Goal: Transaction & Acquisition: Purchase product/service

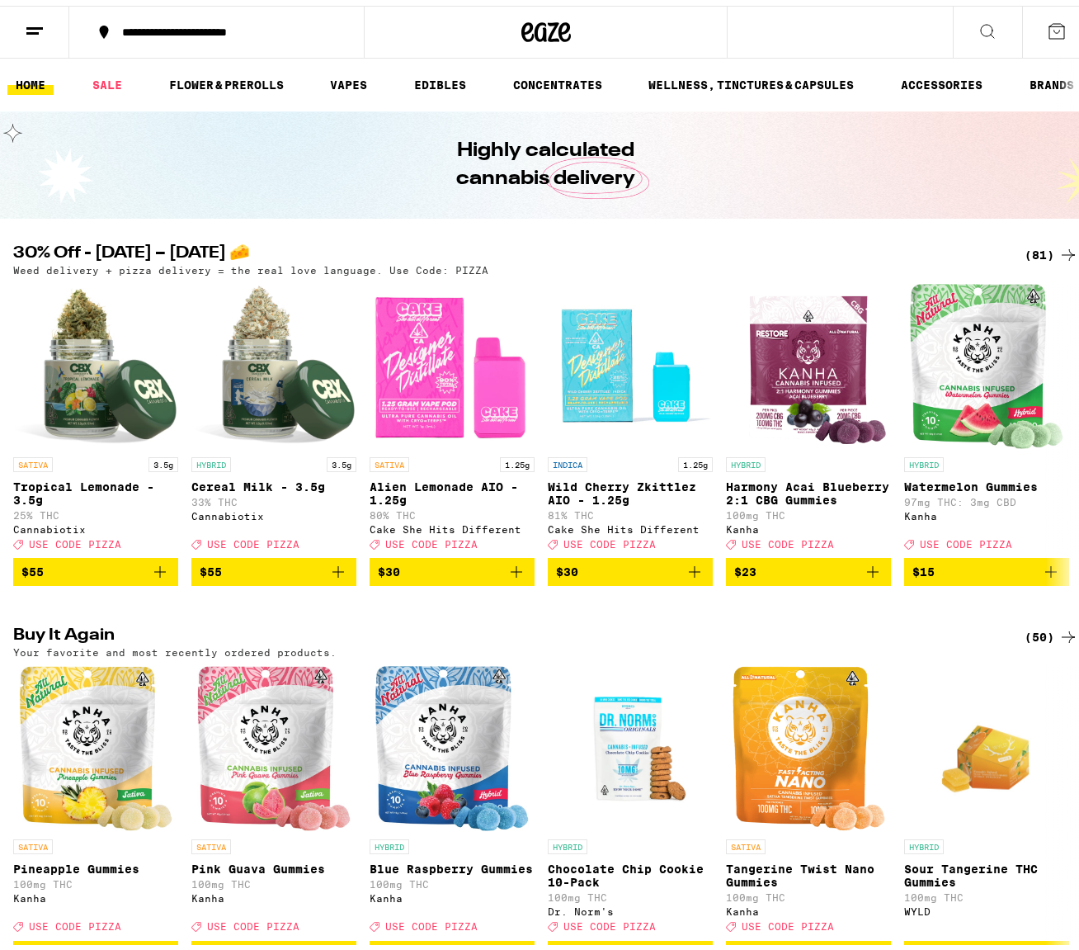
click at [1030, 248] on div "(81)" at bounding box center [1052, 249] width 54 height 20
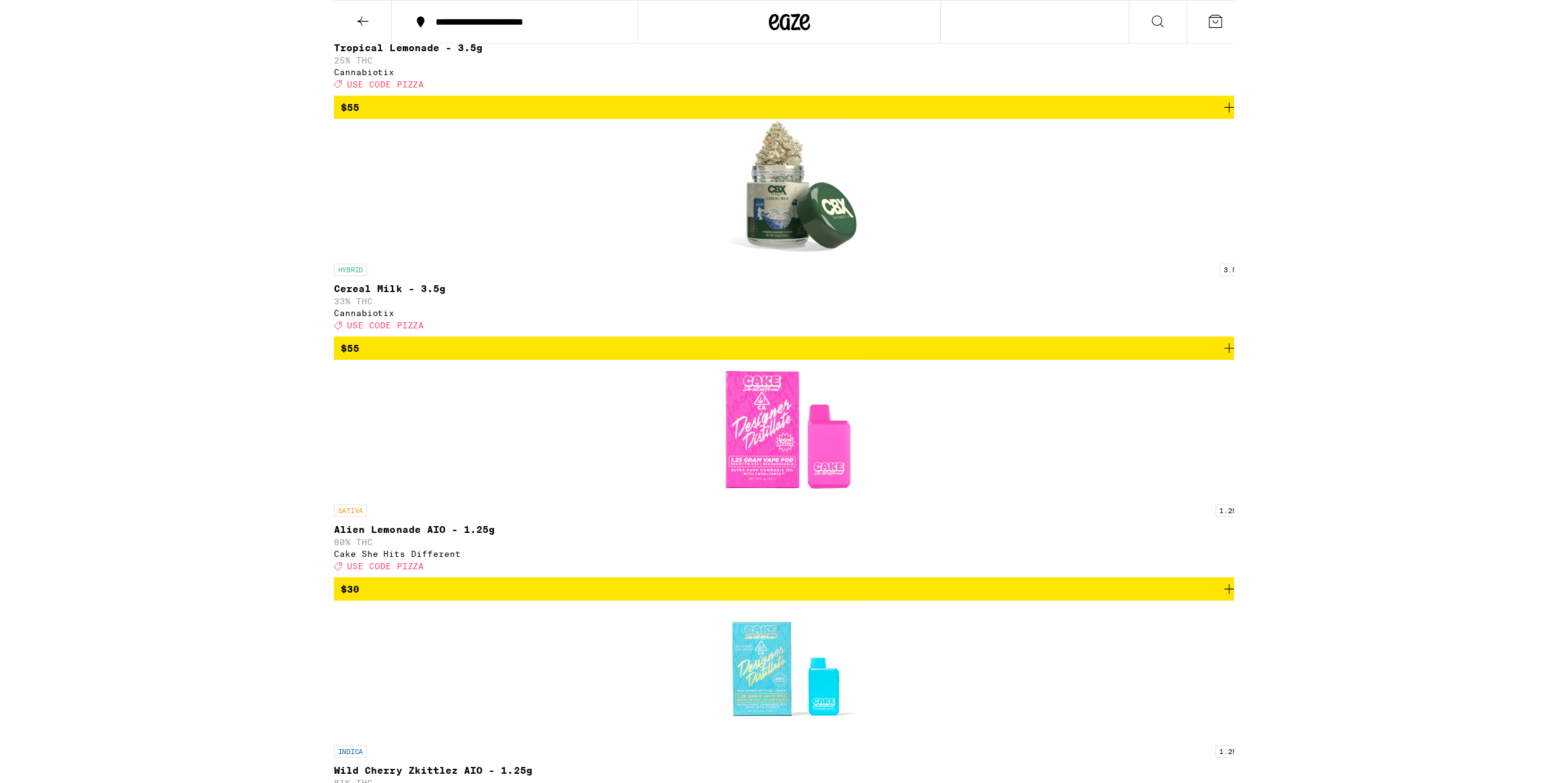
scroll to position [431, 0]
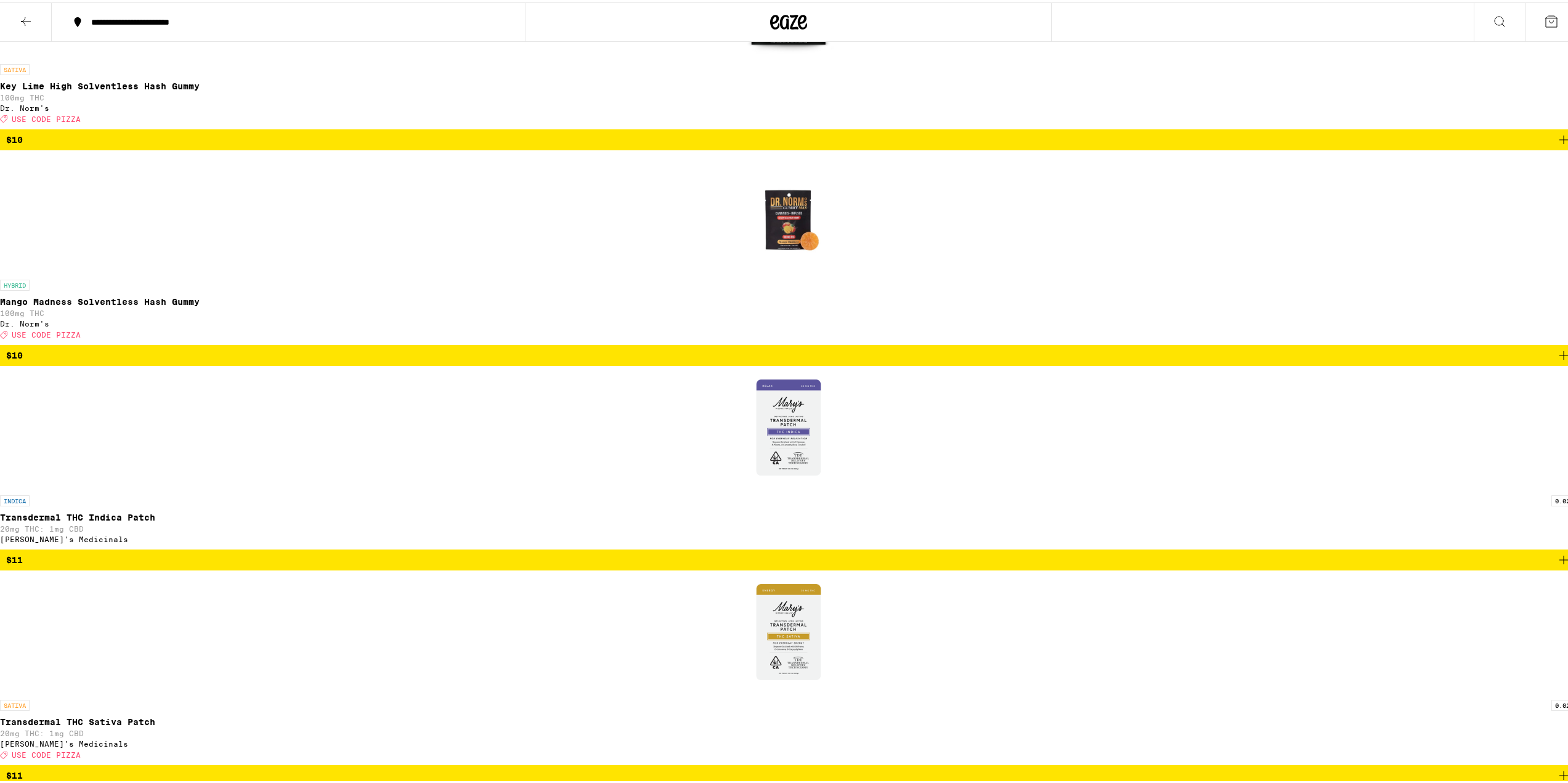
scroll to position [1437, 0]
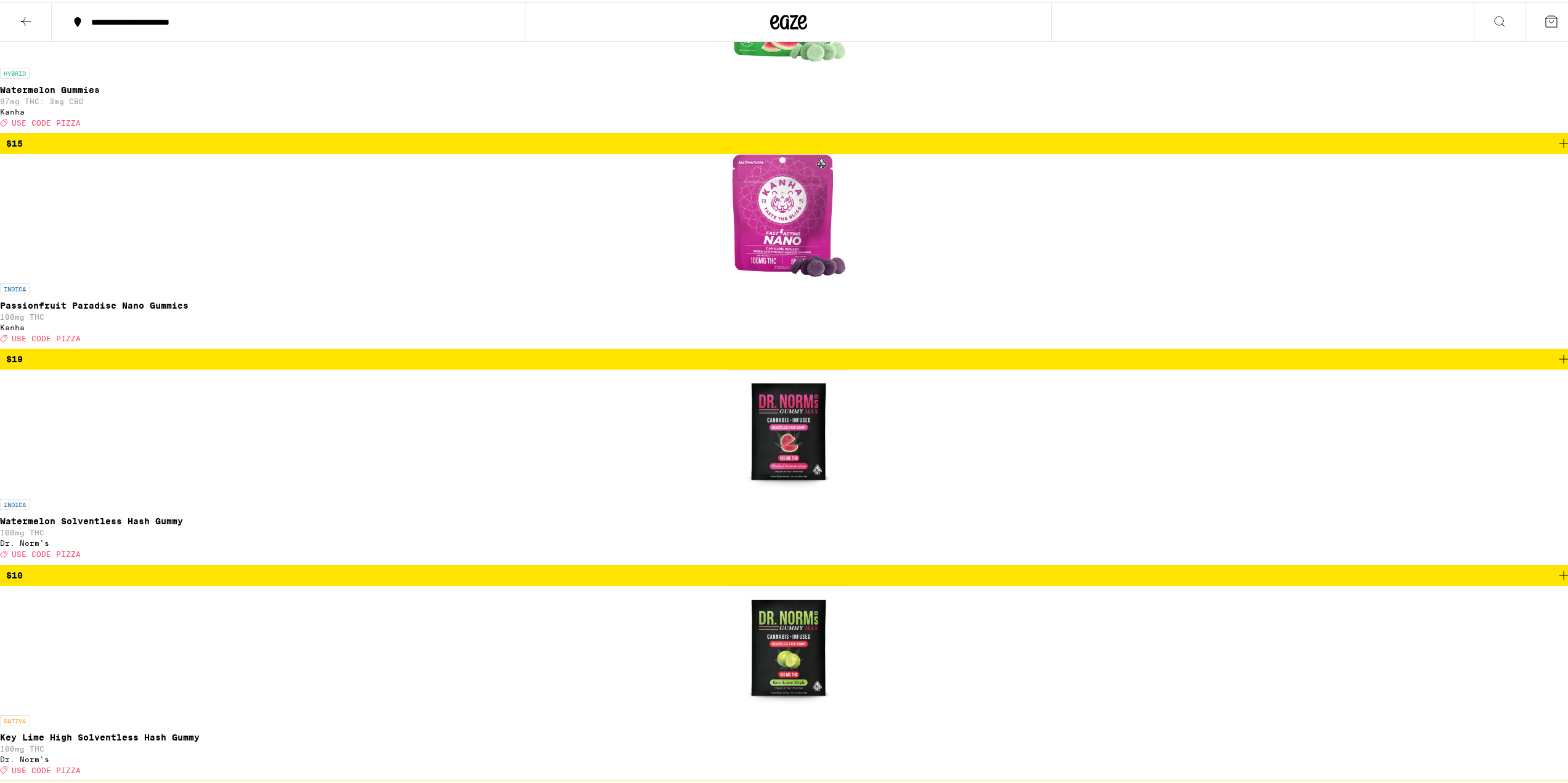
click at [783, 15] on icon at bounding box center [789, 19] width 19 height 15
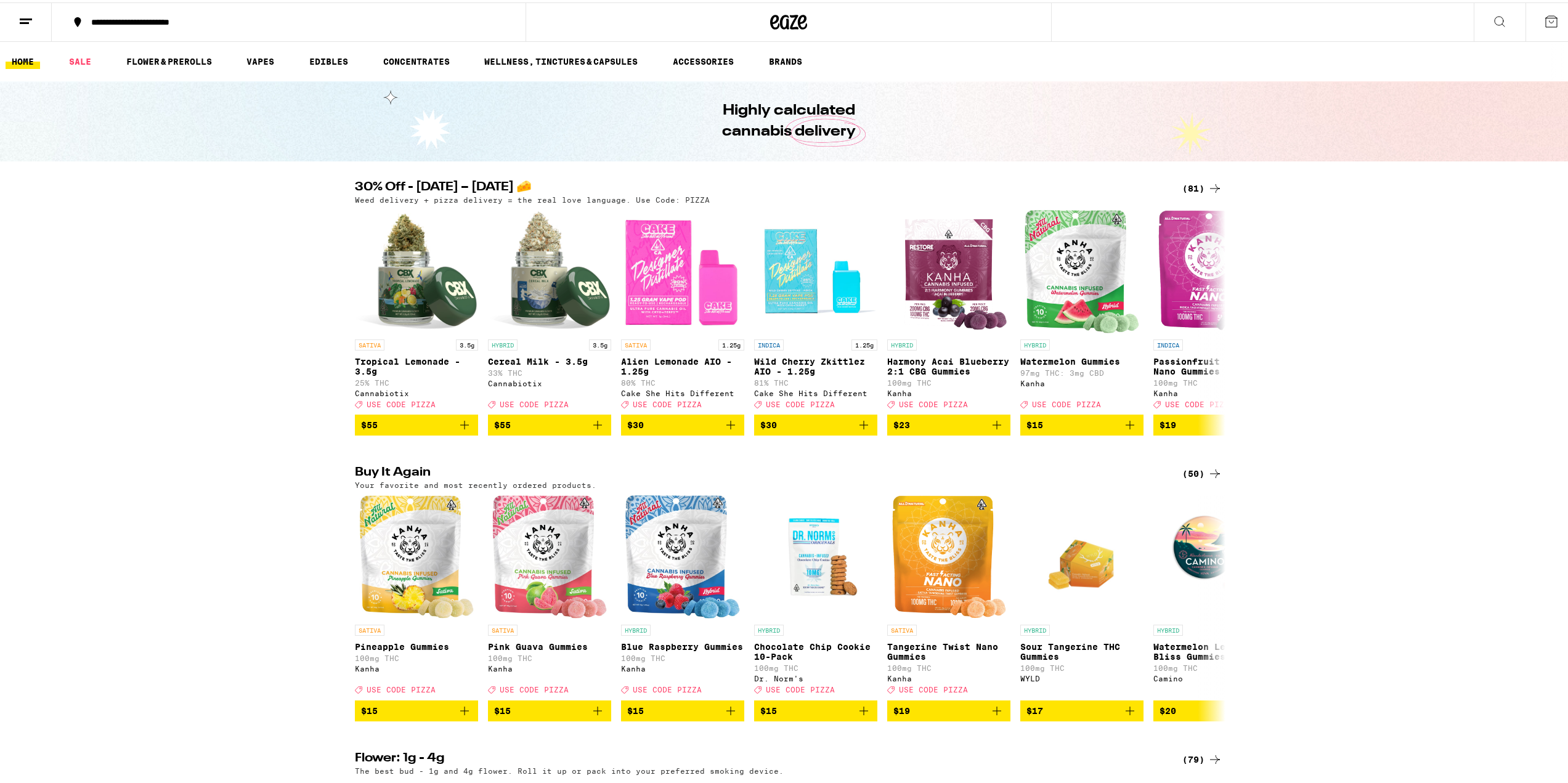
click at [31, 19] on icon at bounding box center [26, 19] width 15 height 15
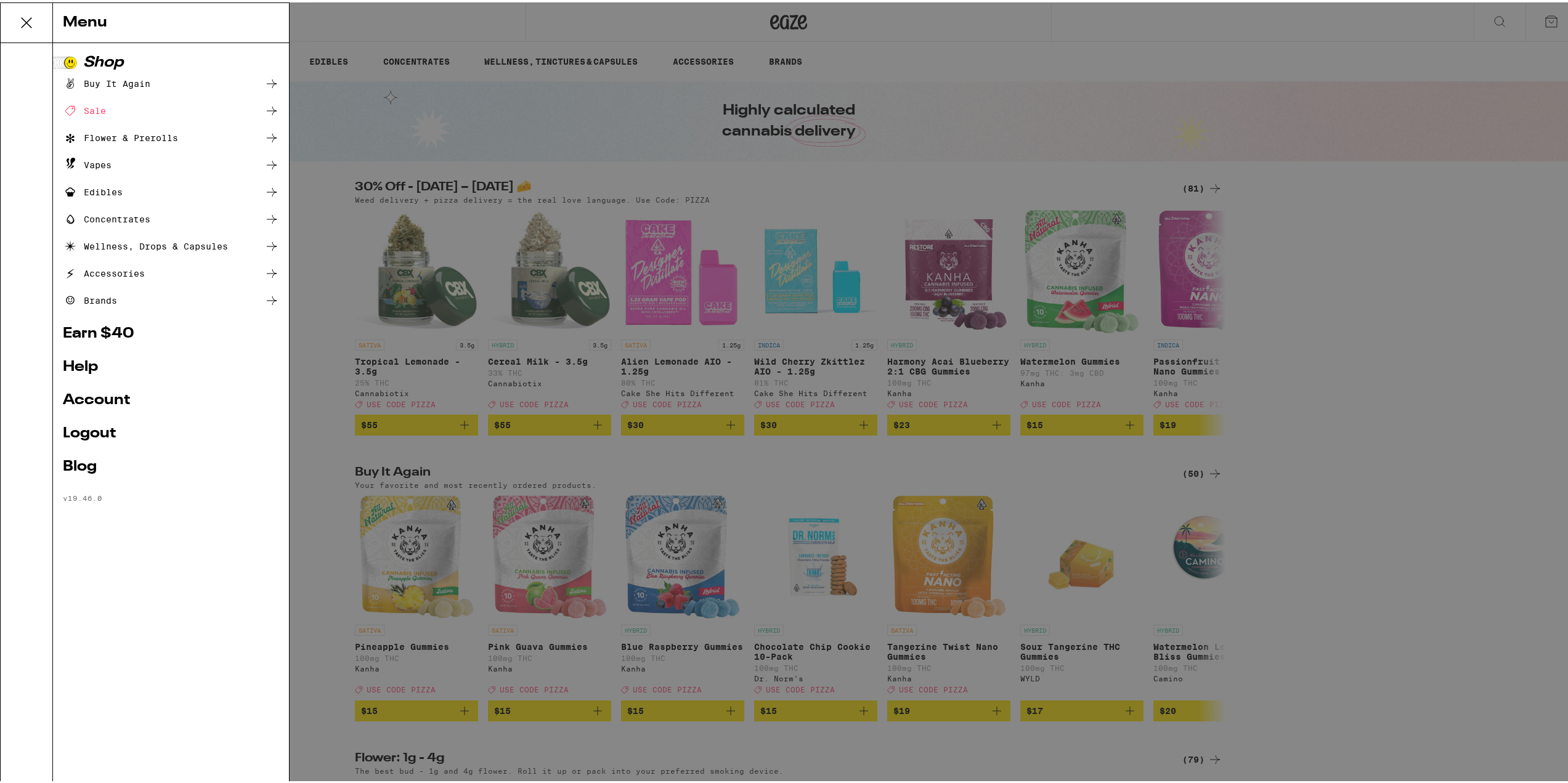
click at [92, 401] on link "Account" at bounding box center [171, 398] width 217 height 15
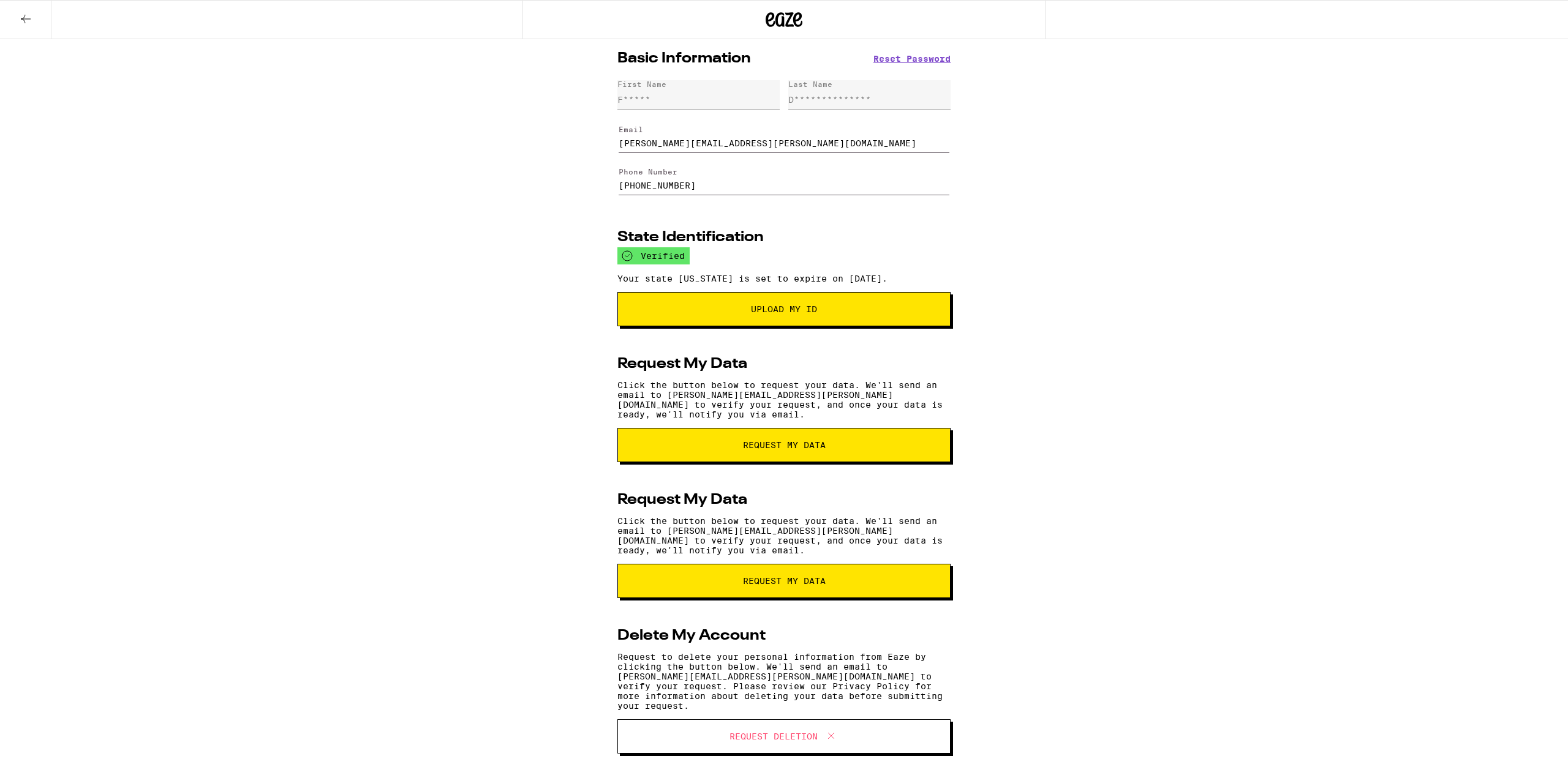
click at [786, 17] on icon at bounding box center [783, 20] width 36 height 22
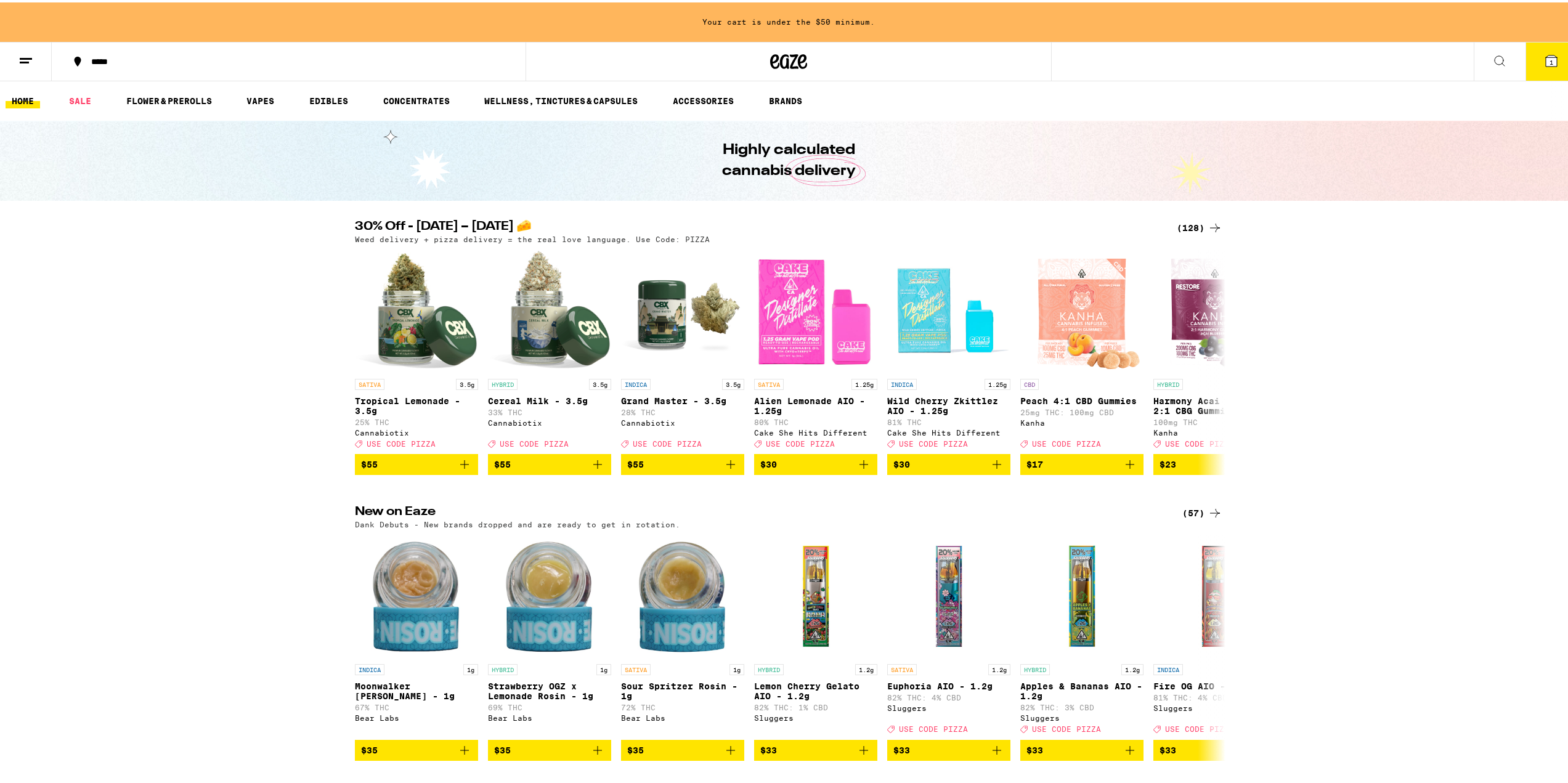
click at [25, 56] on line at bounding box center [25, 56] width 12 height 0
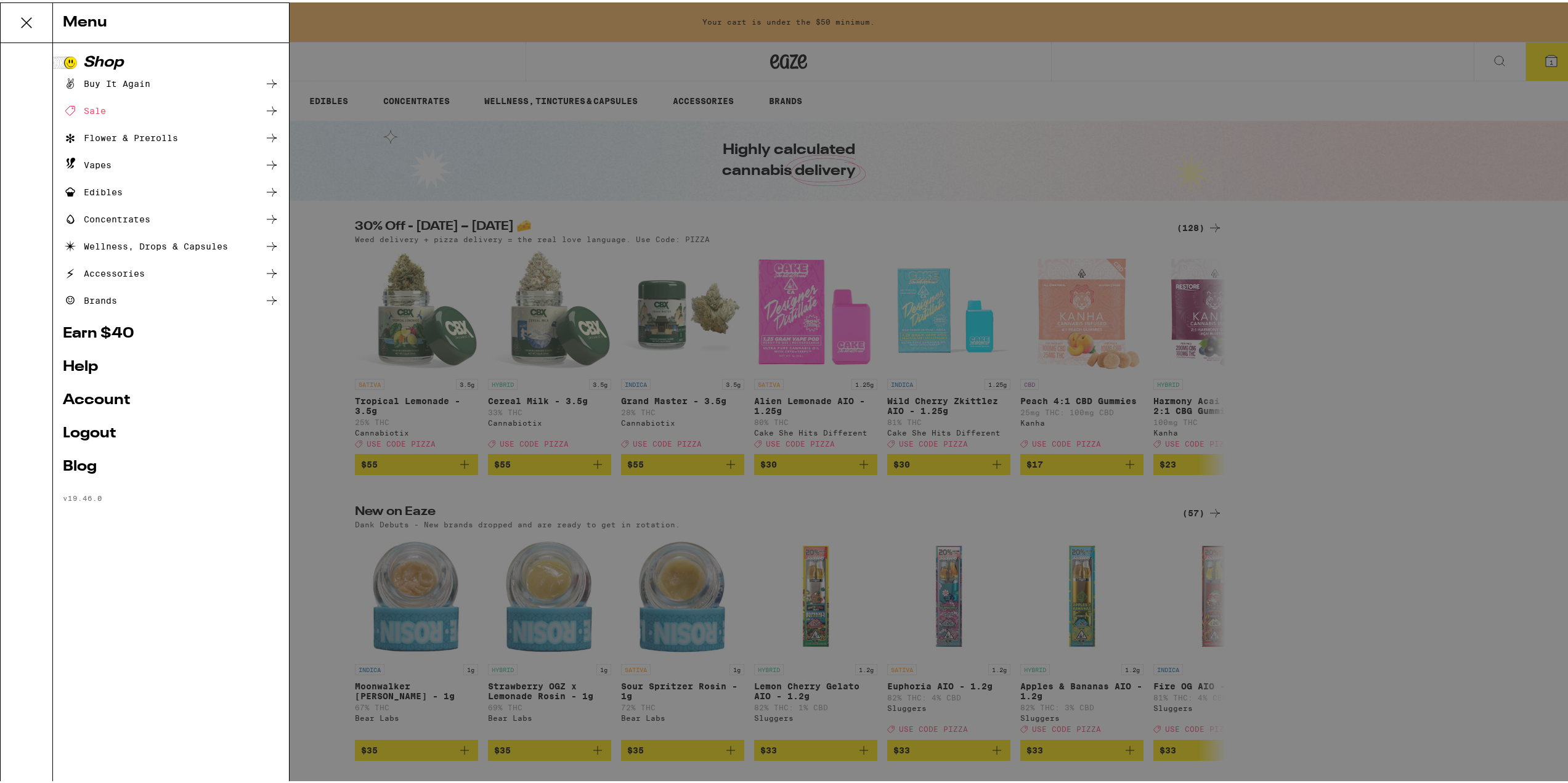
click at [99, 110] on div "Sale" at bounding box center [84, 108] width 43 height 15
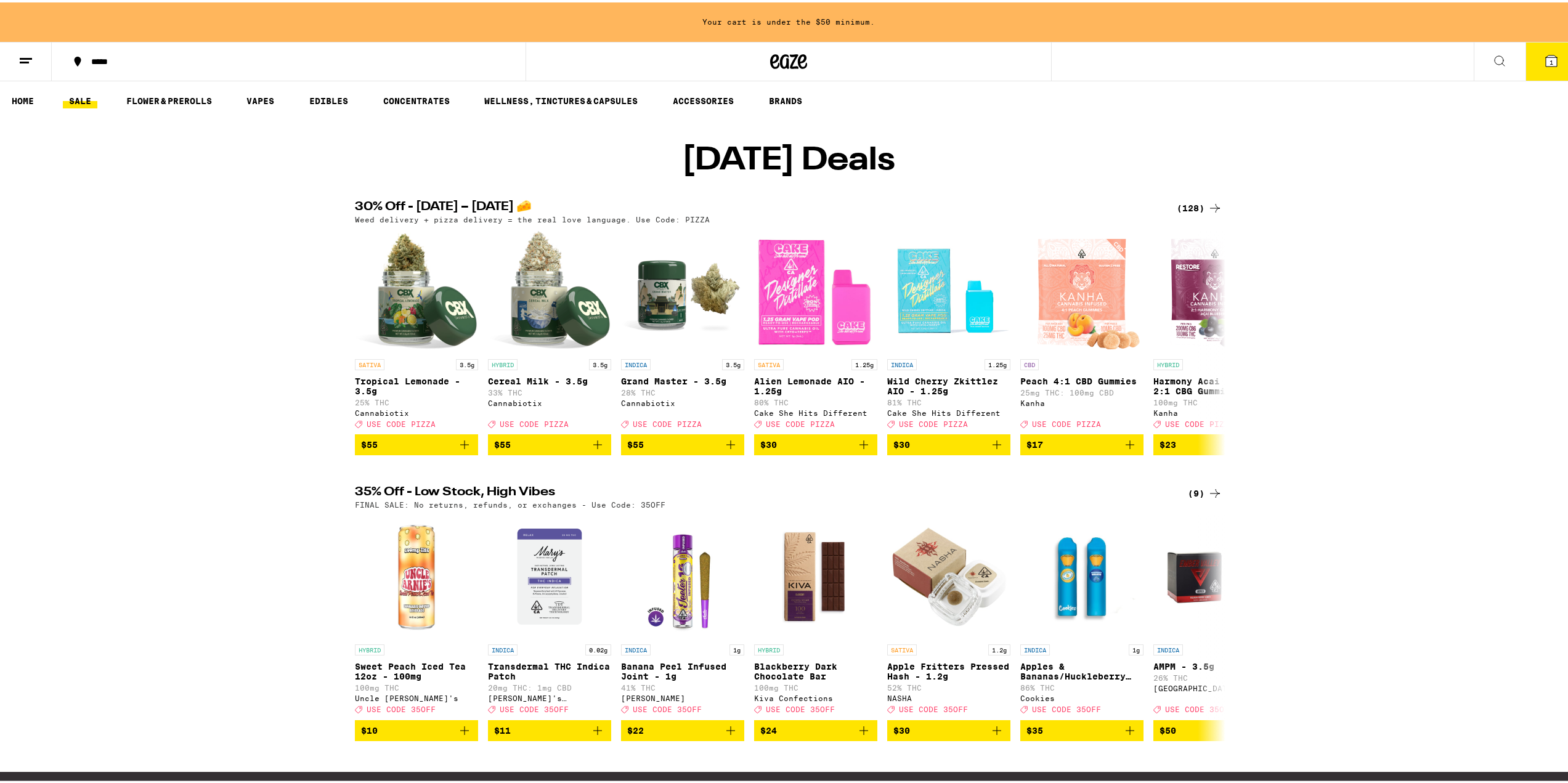
click at [815, 213] on div "(128)" at bounding box center [1200, 206] width 46 height 15
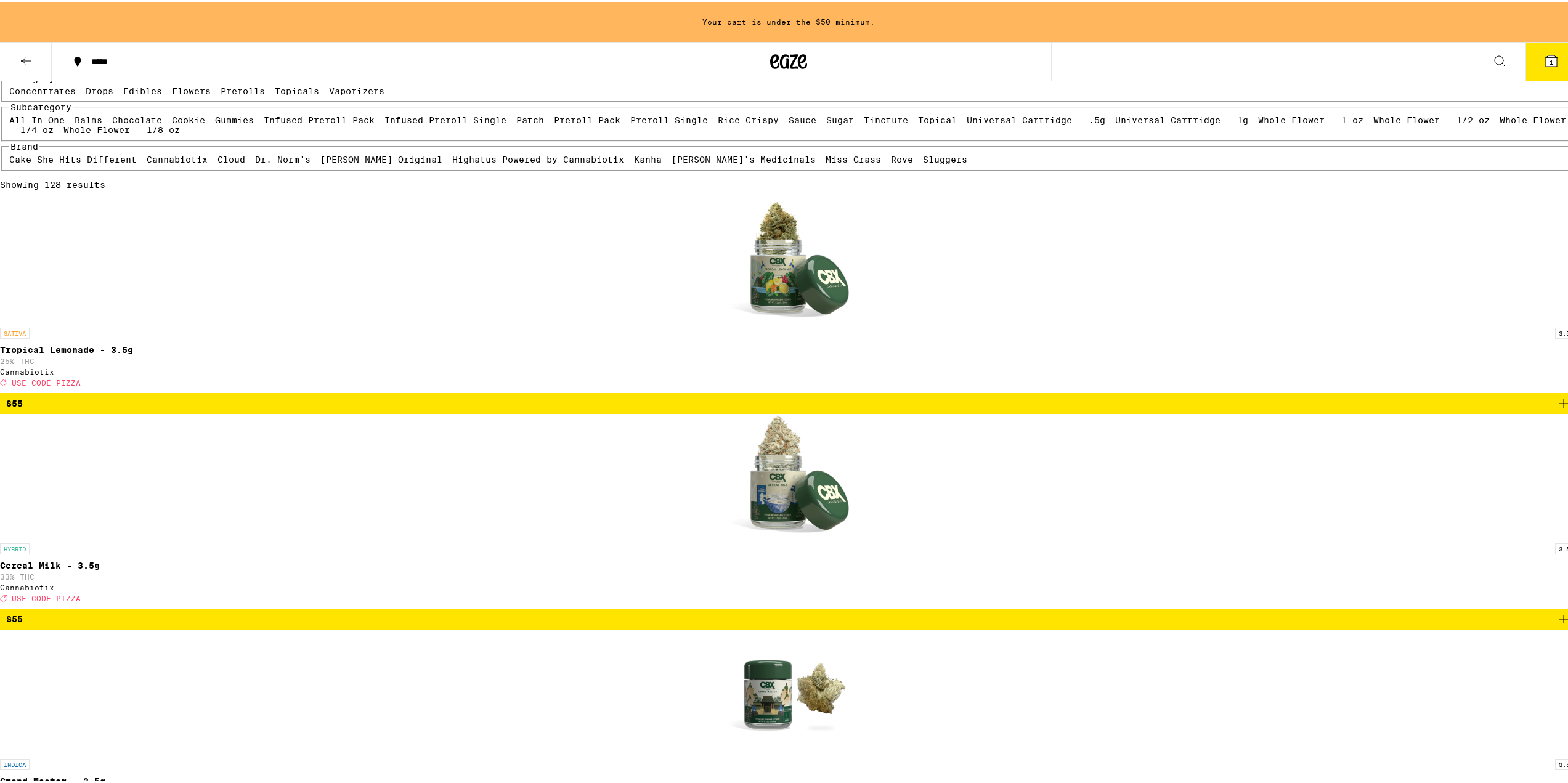
scroll to position [247, 0]
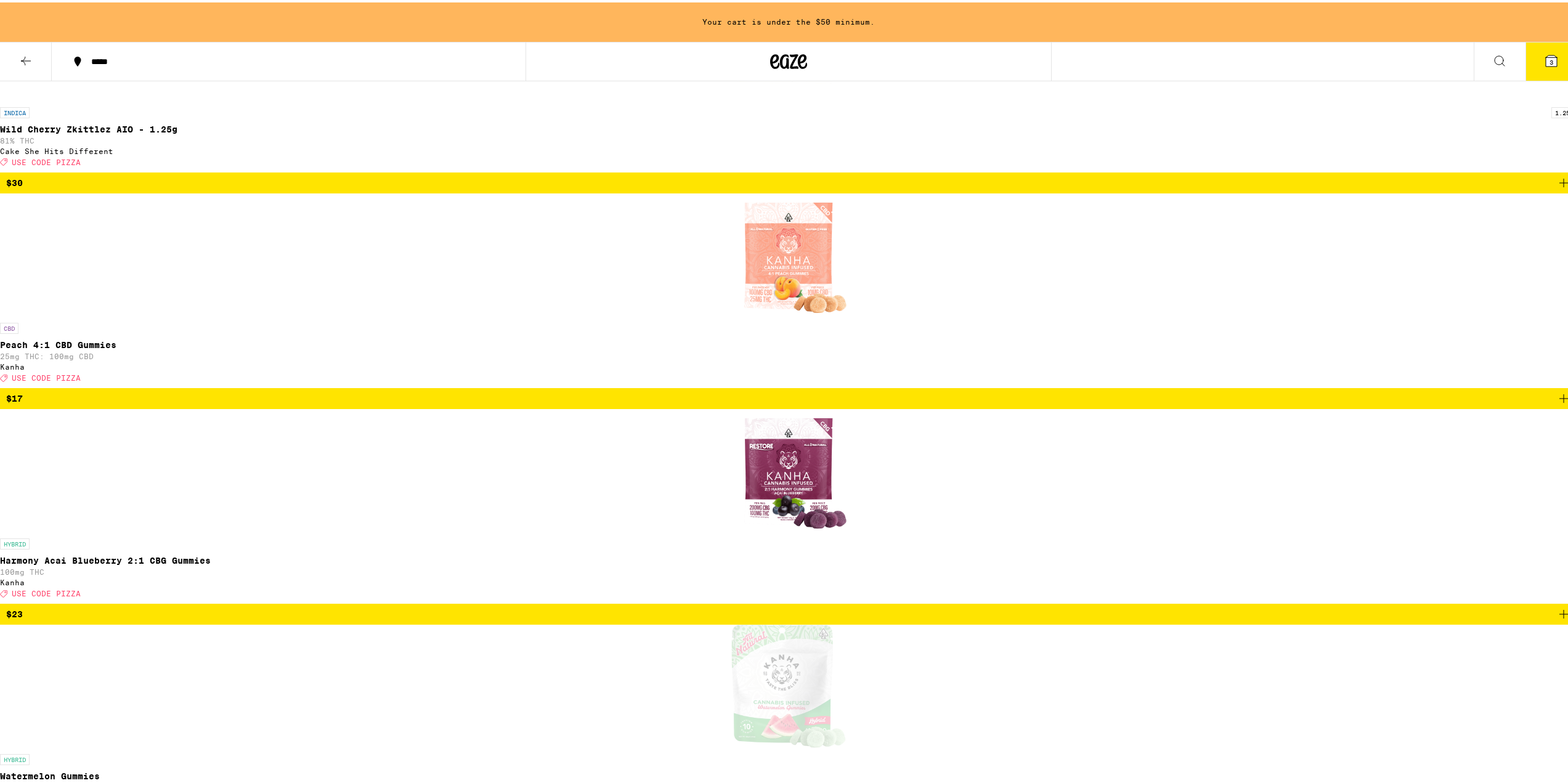
scroll to position [1233, 0]
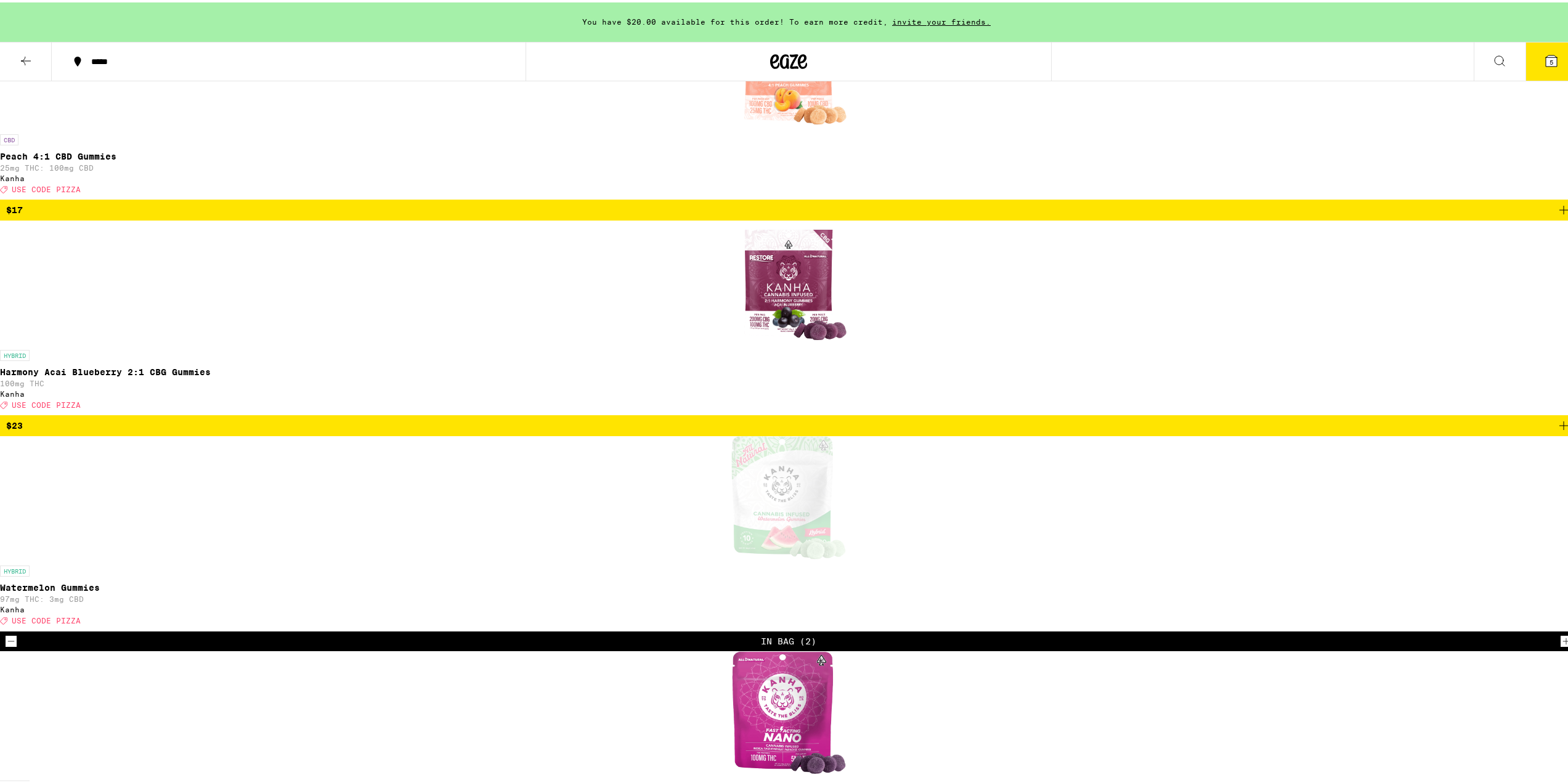
scroll to position [1417, 0]
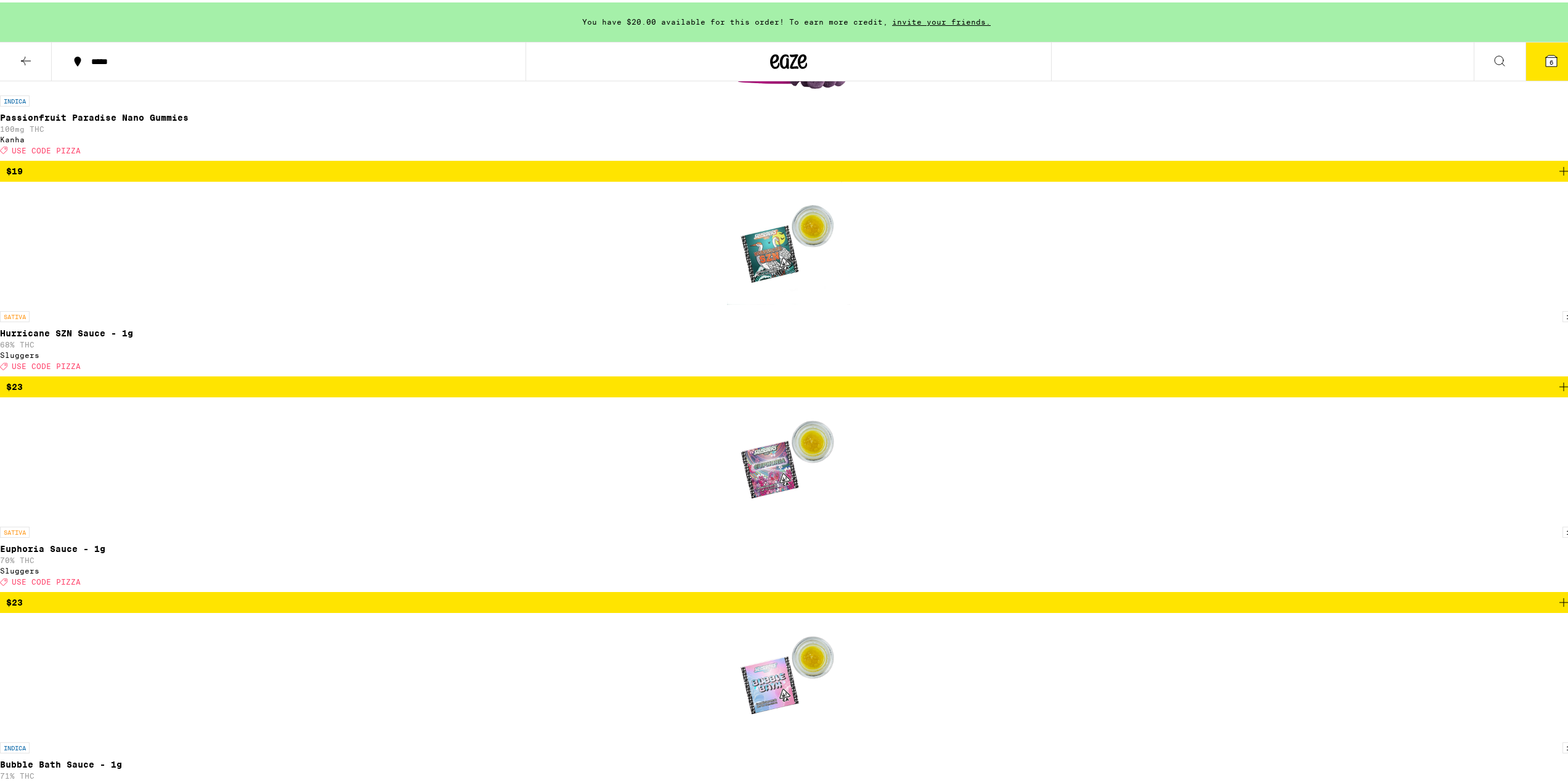
scroll to position [2157, 0]
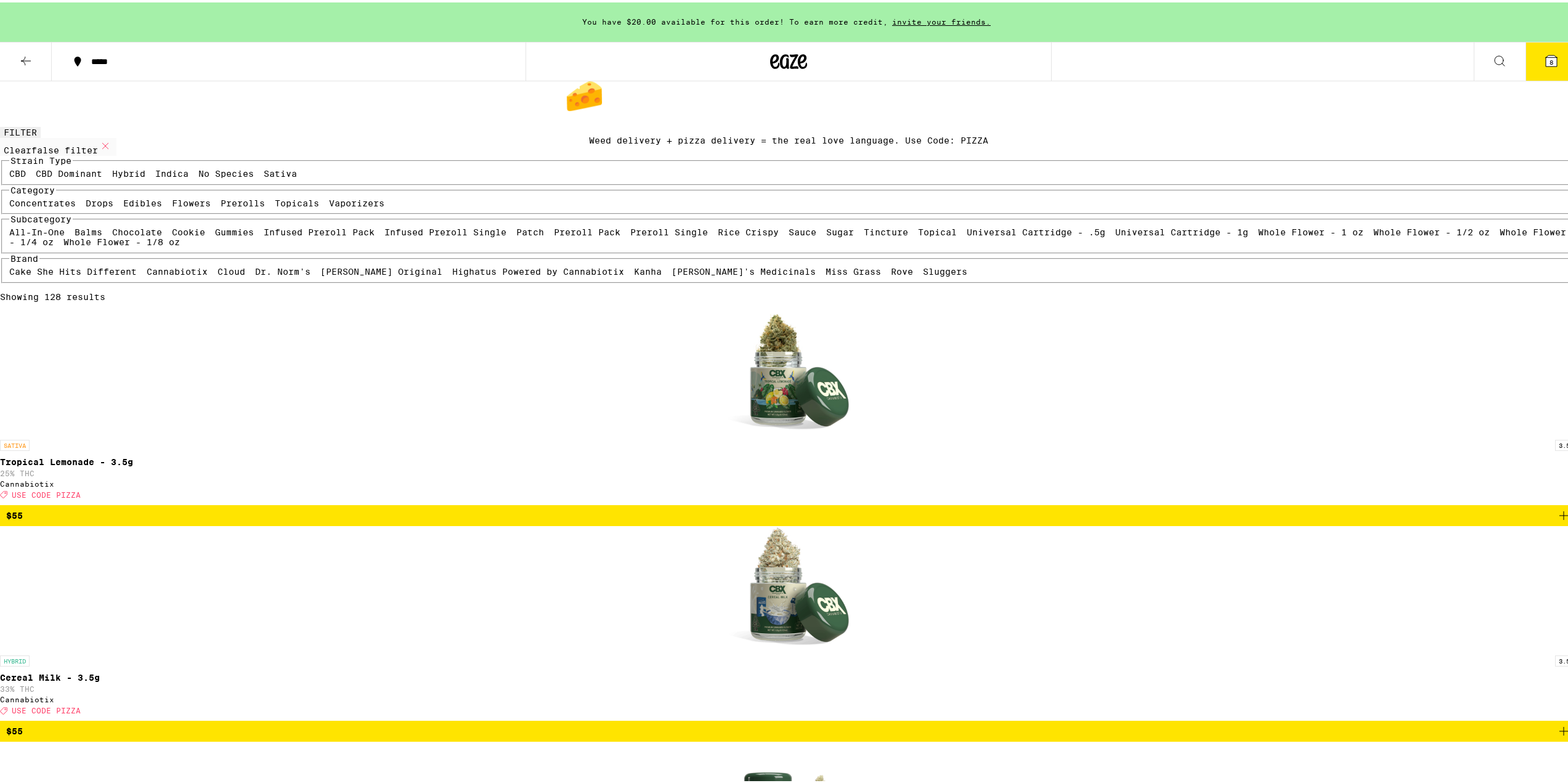
scroll to position [0, 0]
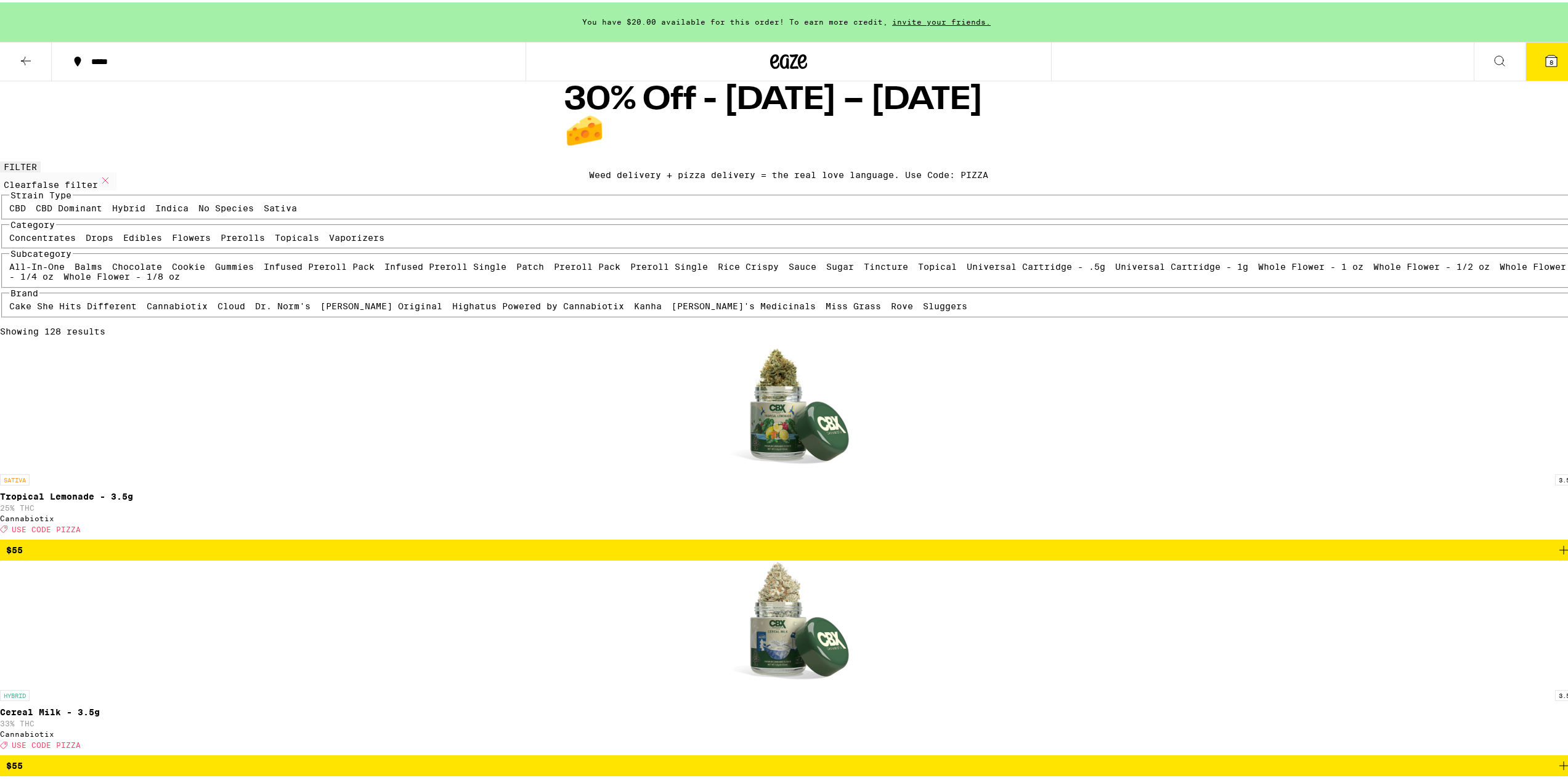
click at [815, 61] on button "8" at bounding box center [1552, 59] width 52 height 38
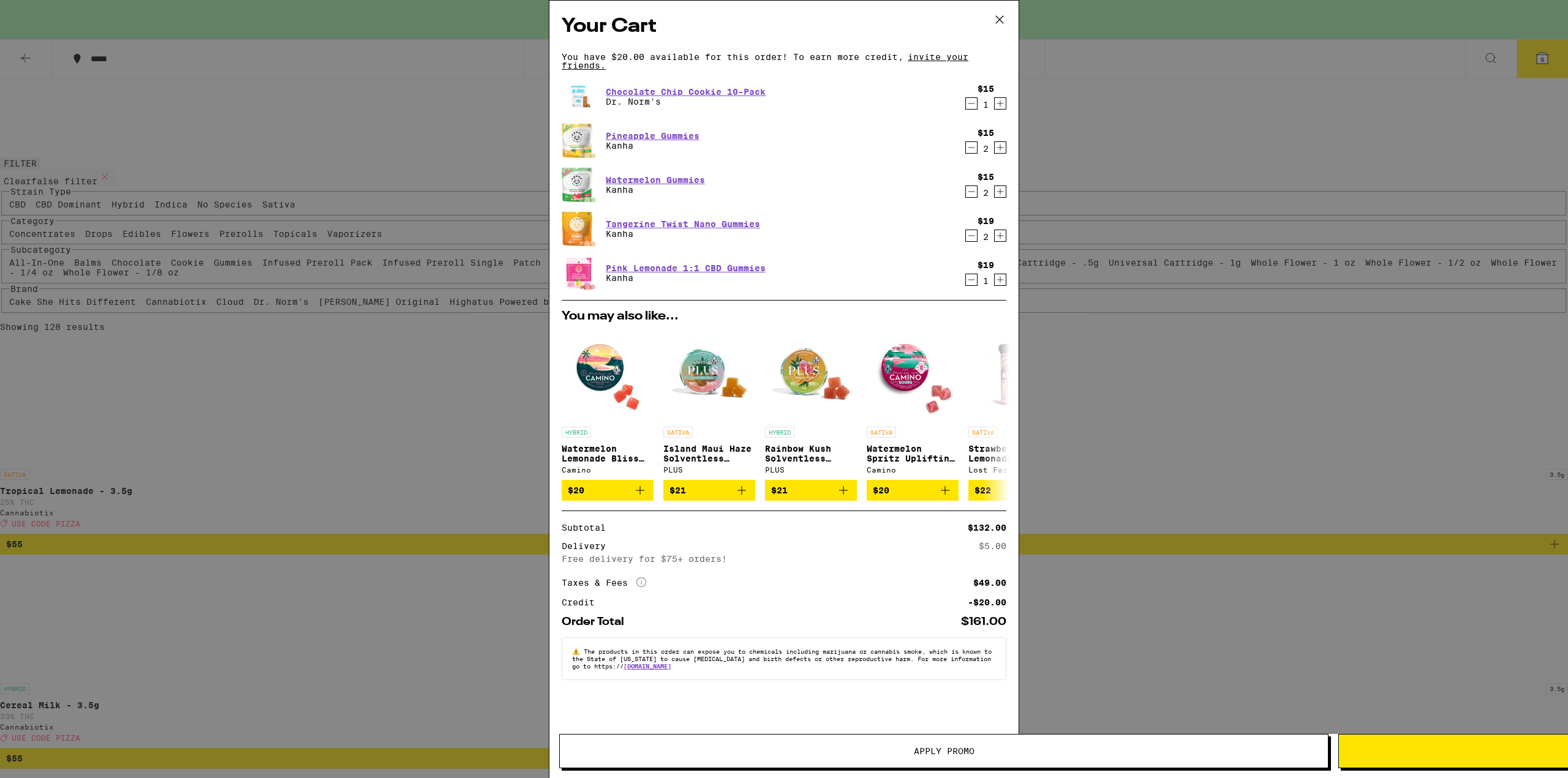
click at [810, 373] on div "Your Cart You have $20.00 available for this order! To earn more credit, invite…" at bounding box center [784, 389] width 1568 height 778
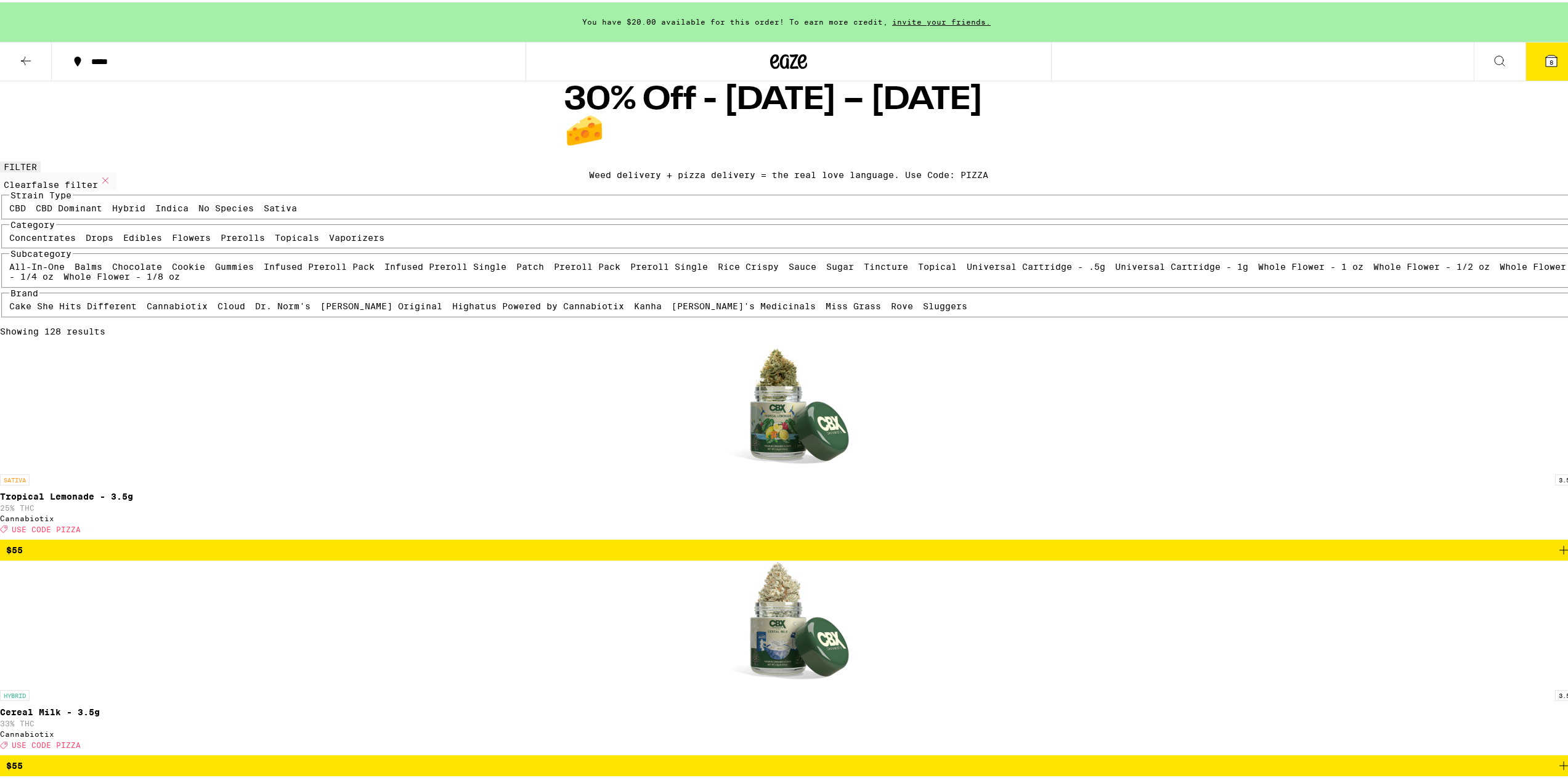
click at [815, 167] on div "Weed delivery + pizza delivery = the real love language. Use Code: PIZZA" at bounding box center [789, 172] width 400 height 10
copy div "PIZZA"
click at [815, 57] on icon at bounding box center [1552, 58] width 11 height 11
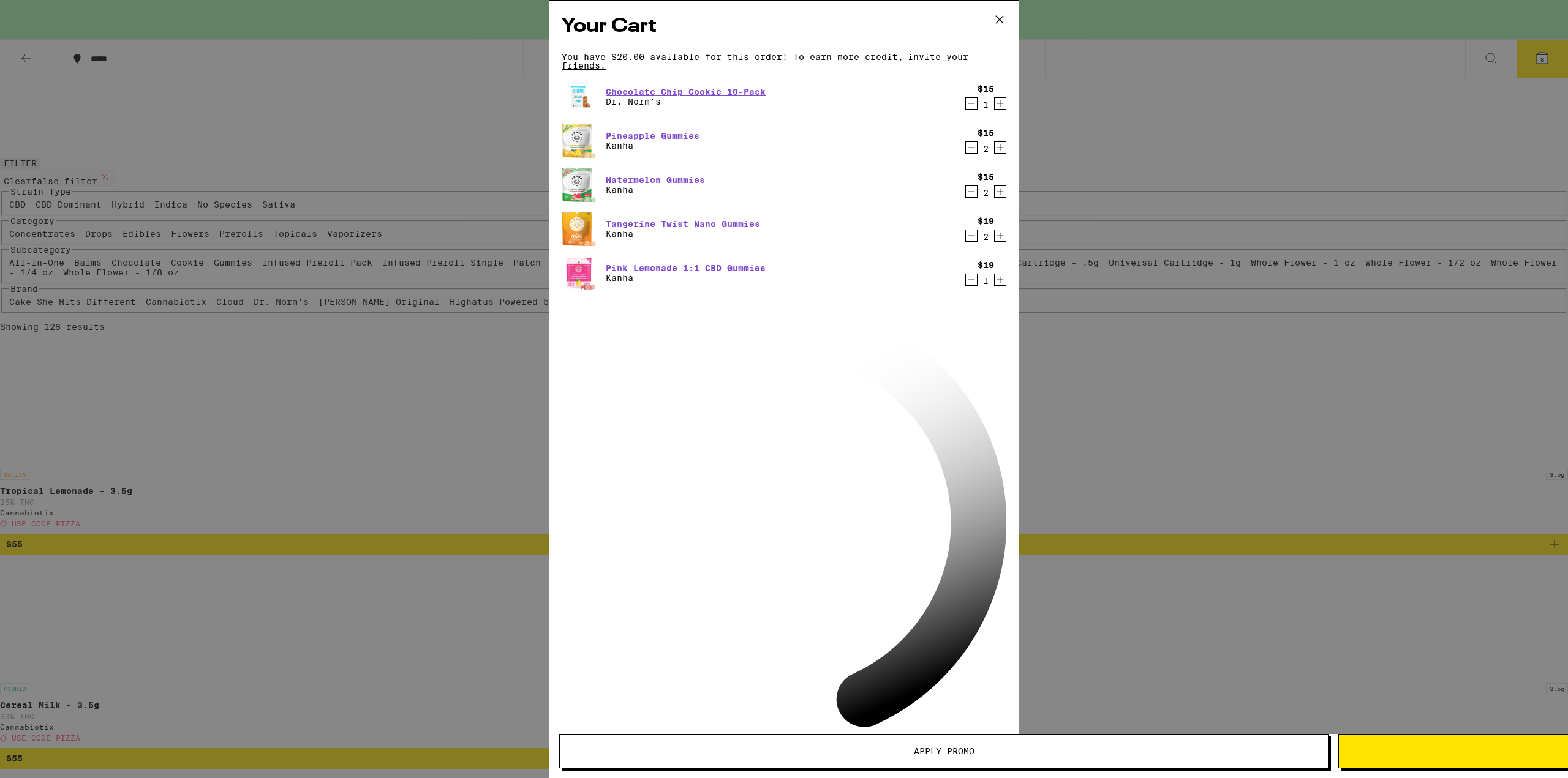
click at [703, 705] on span "Apply Promo" at bounding box center [944, 751] width 768 height 9
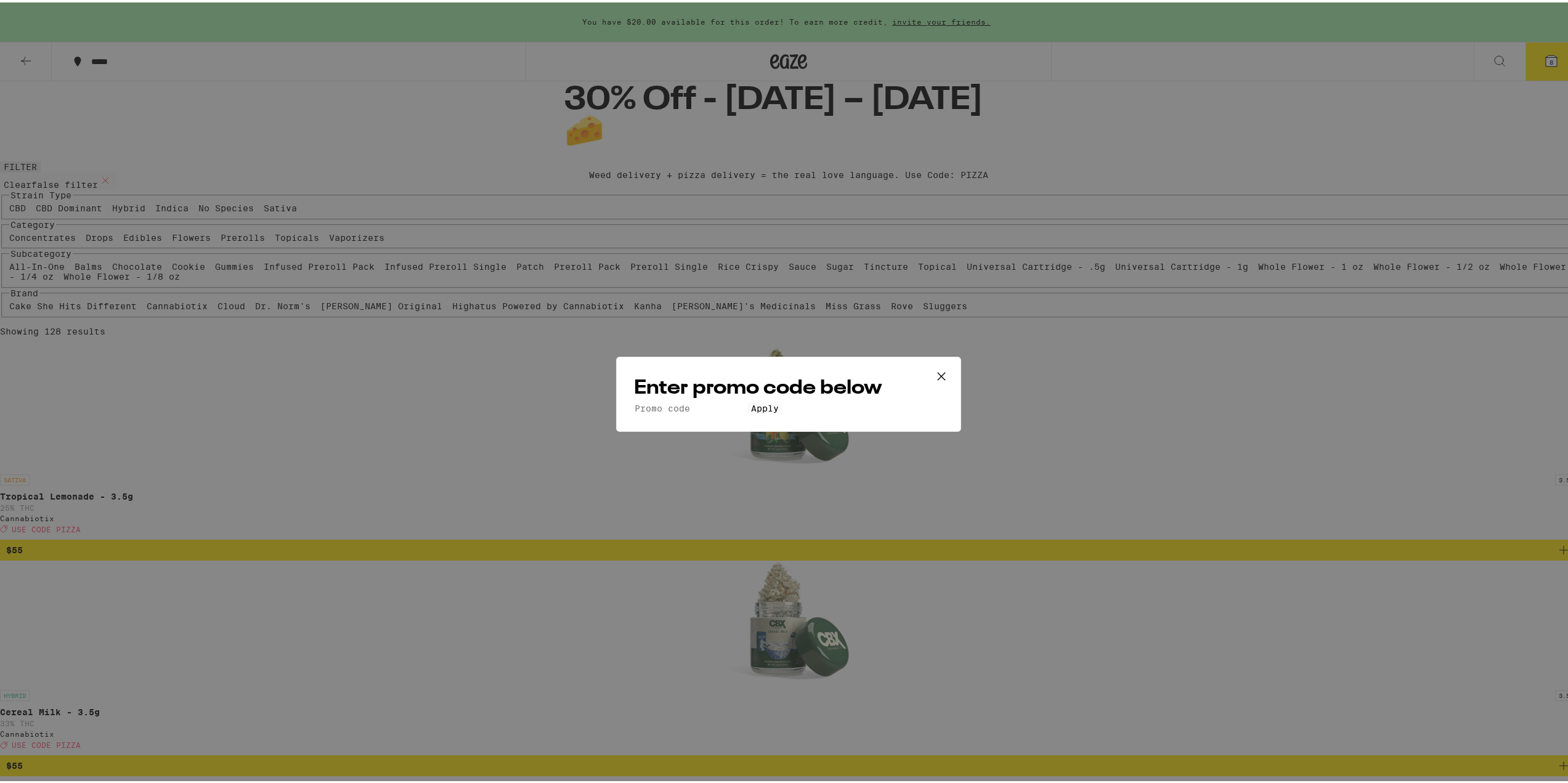
paste input "PIZZA"
type input "PIZZA"
click at [748, 412] on button "Apply" at bounding box center [765, 406] width 35 height 11
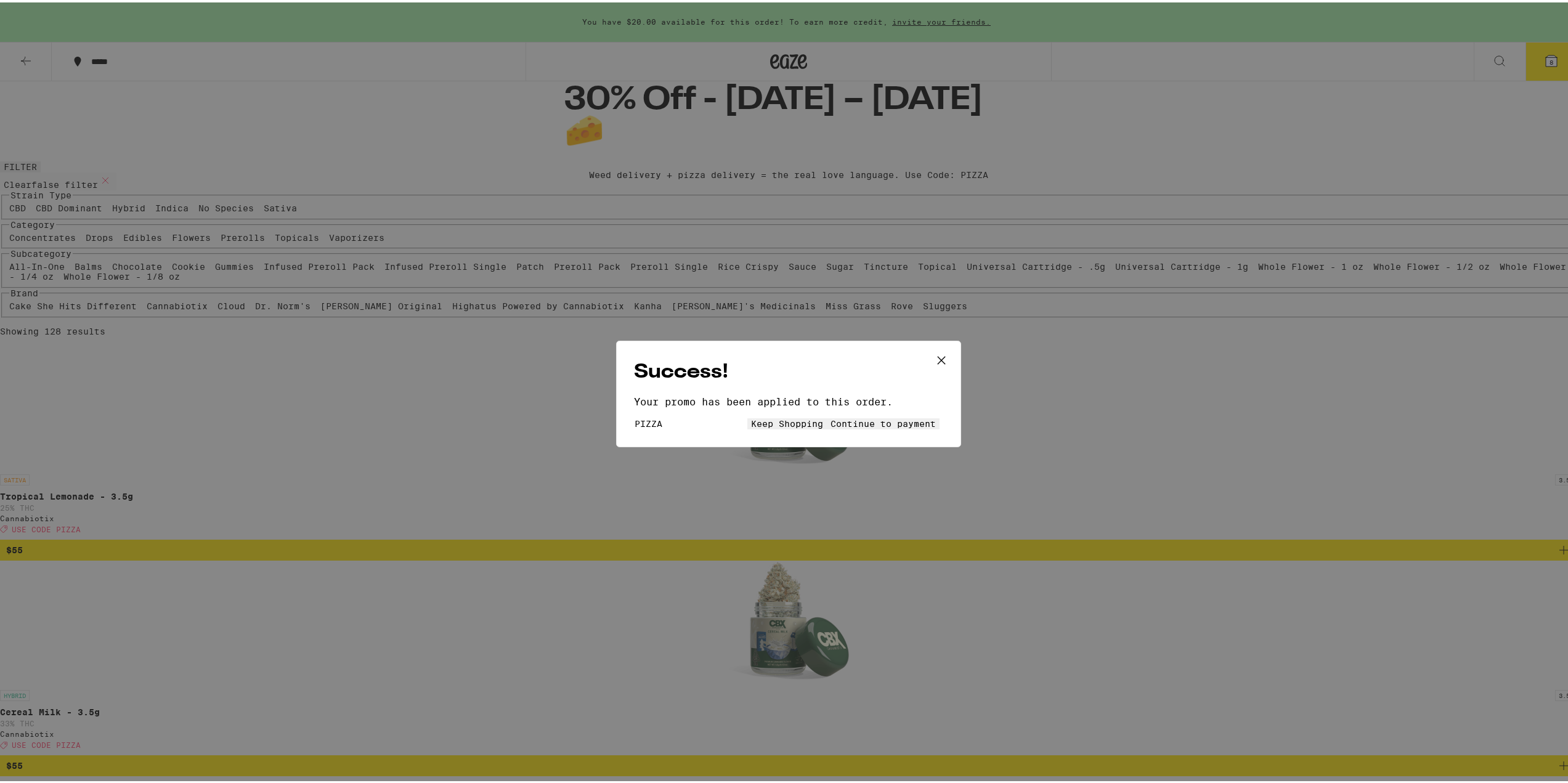
click at [748, 424] on button "Keep Shopping" at bounding box center [787, 421] width 79 height 11
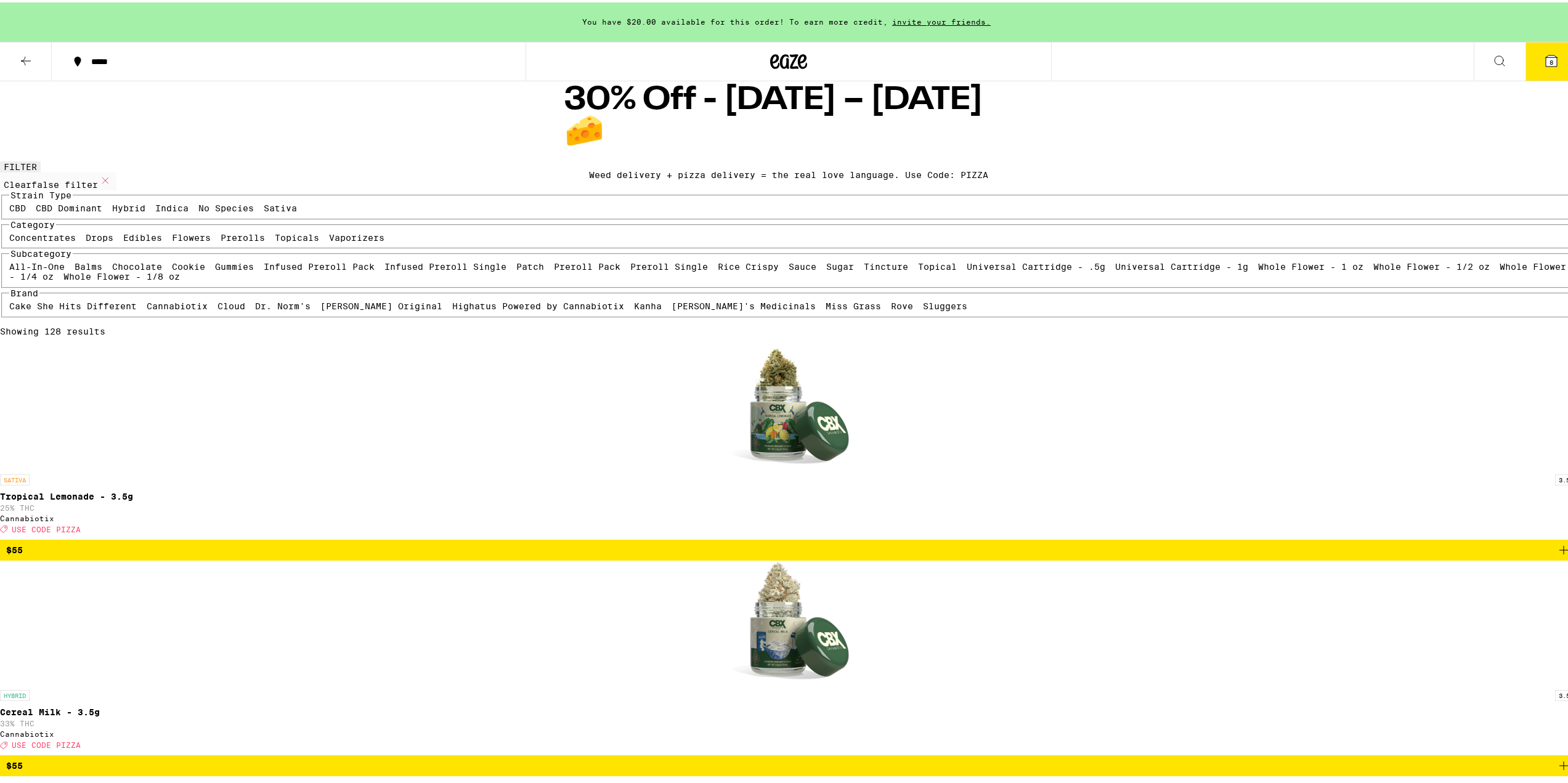
click at [815, 64] on span "8" at bounding box center [1552, 60] width 4 height 7
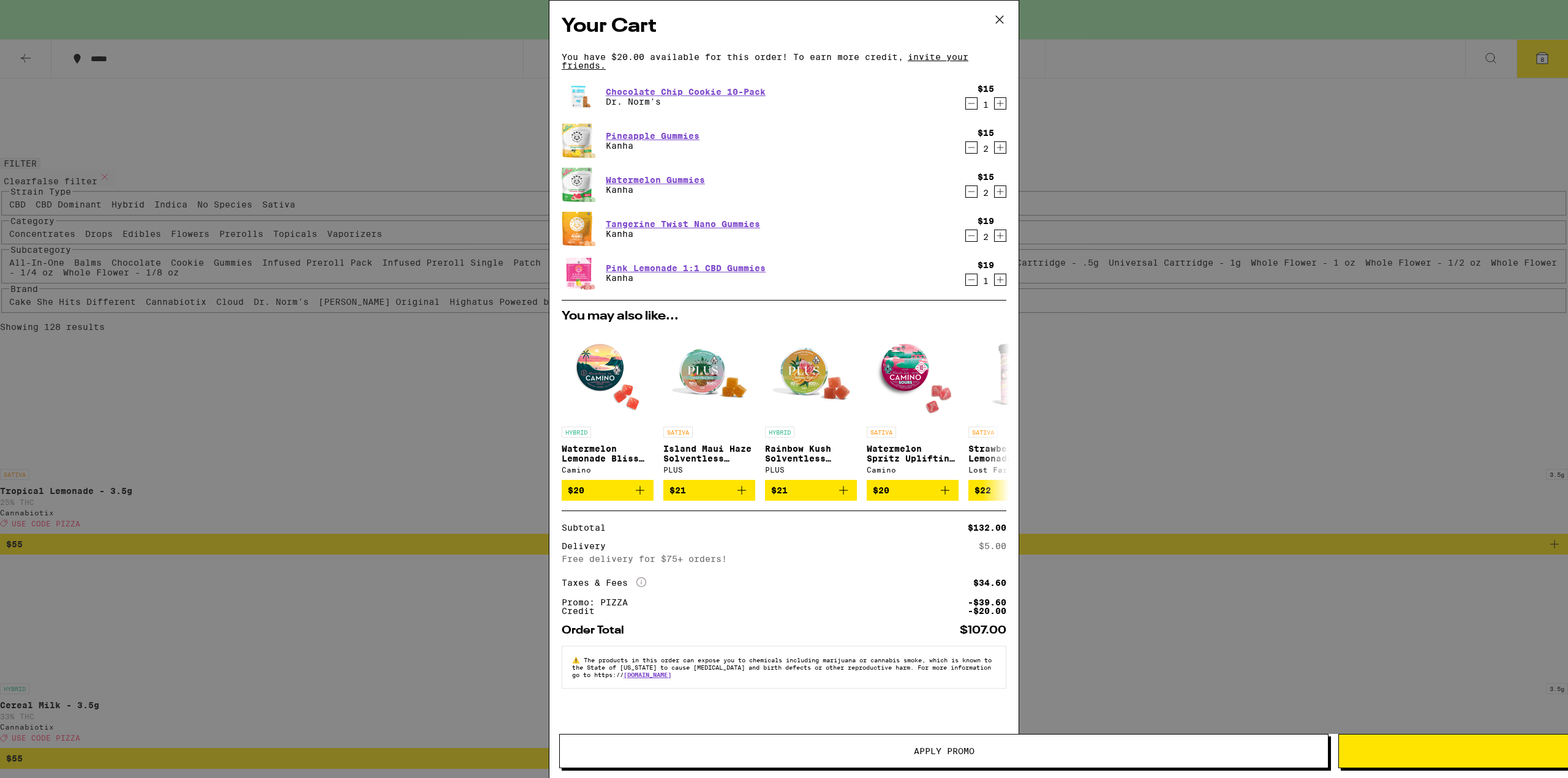
click at [810, 362] on div "Your Cart You have $20.00 available for this order! To earn more credit, invite…" at bounding box center [784, 389] width 1568 height 778
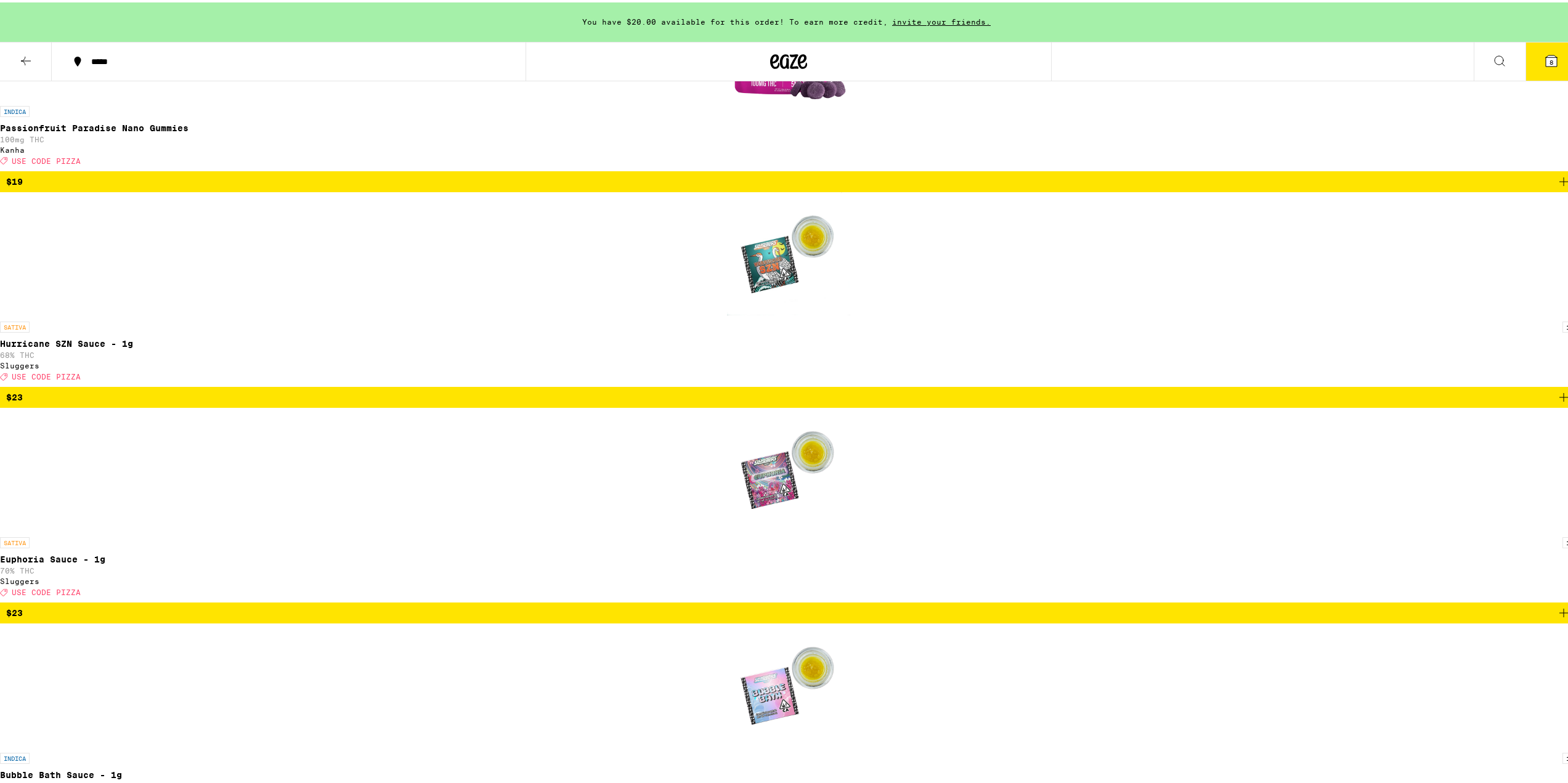
scroll to position [2096, 0]
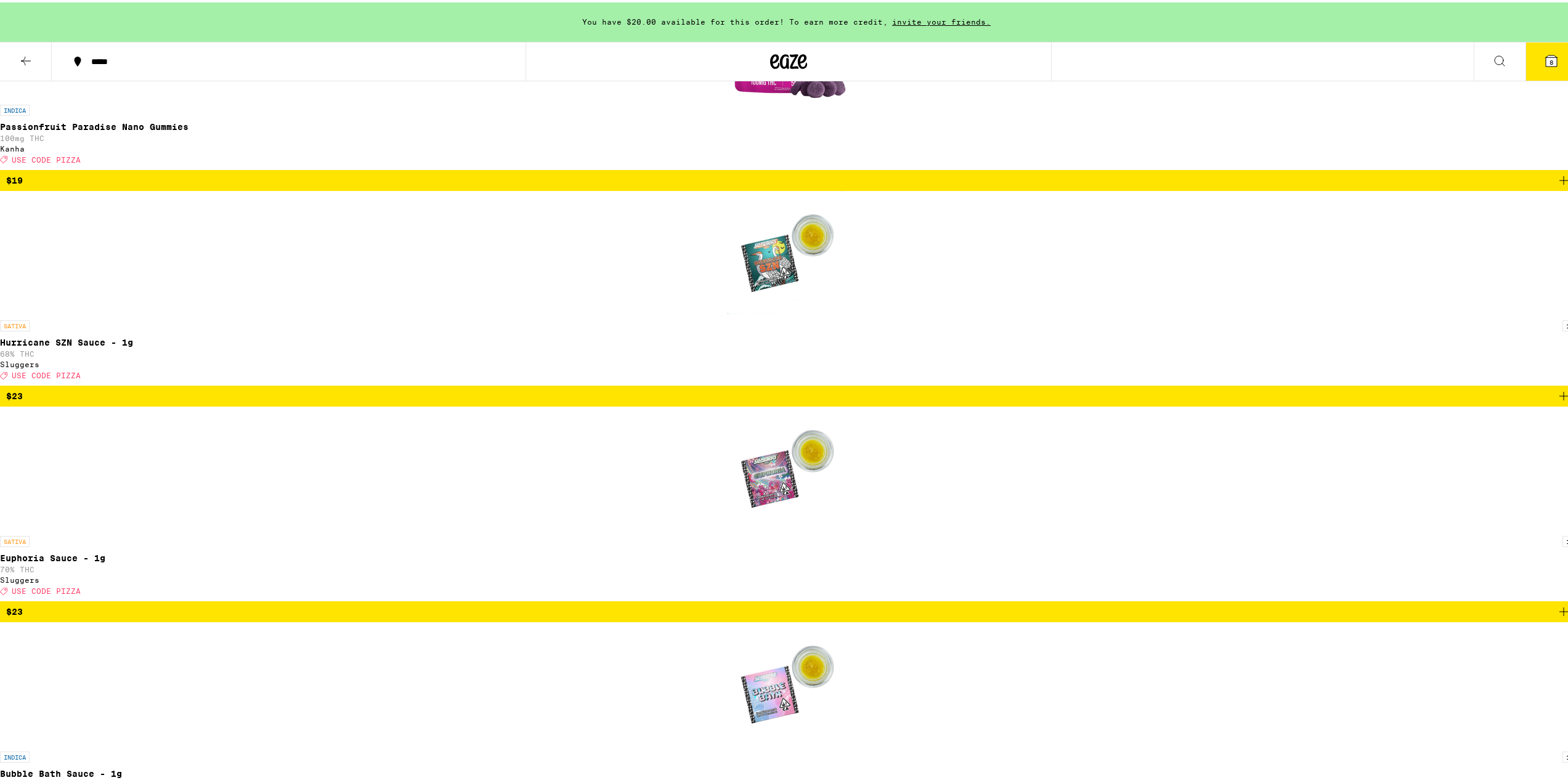
drag, startPoint x: 280, startPoint y: 558, endPoint x: 279, endPoint y: 542, distance: 16.0
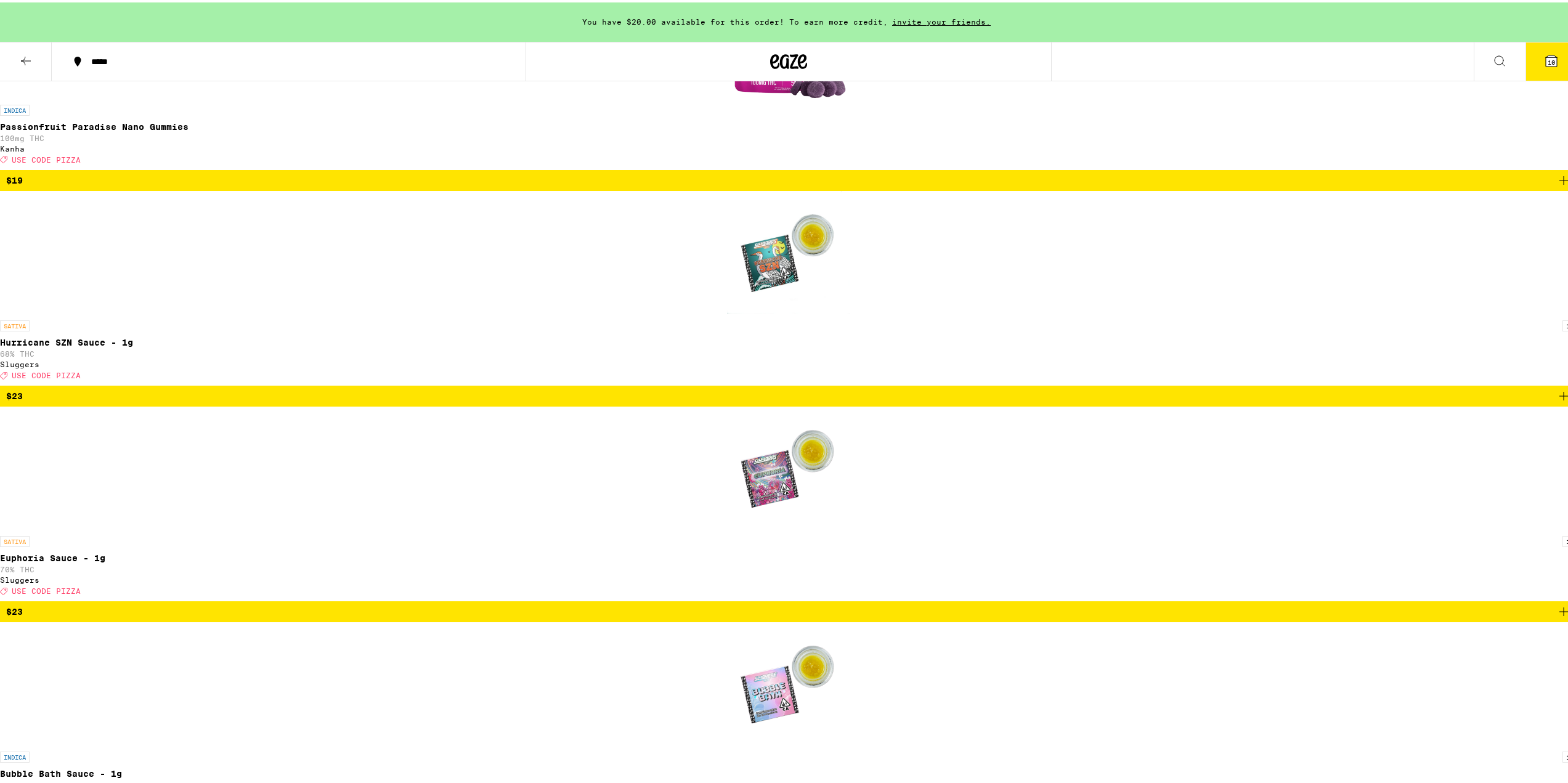
click at [815, 67] on button "10" at bounding box center [1552, 59] width 52 height 38
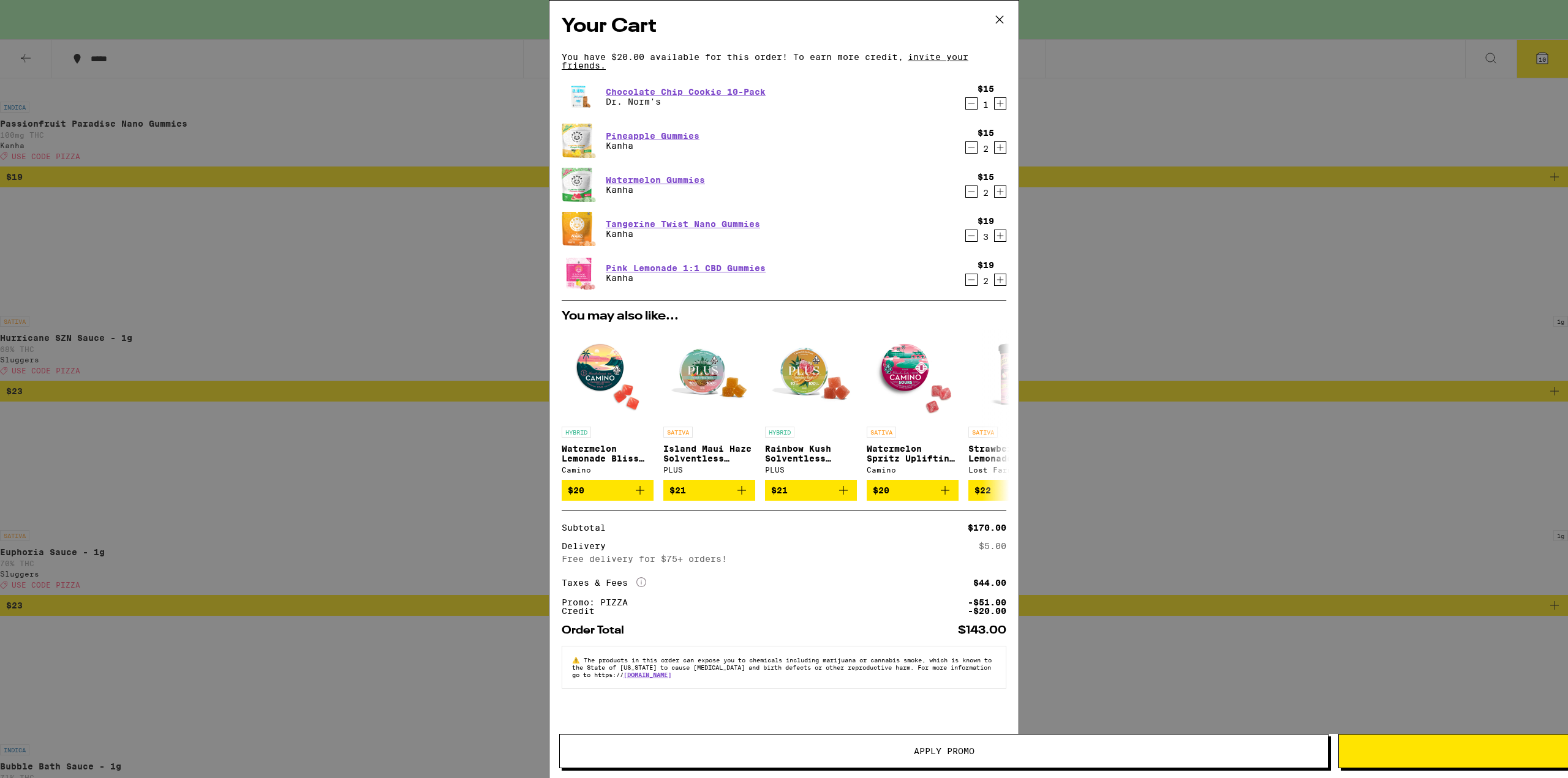
click at [810, 243] on icon "Decrement" at bounding box center [971, 236] width 11 height 15
click at [810, 283] on icon "Decrement" at bounding box center [971, 280] width 11 height 15
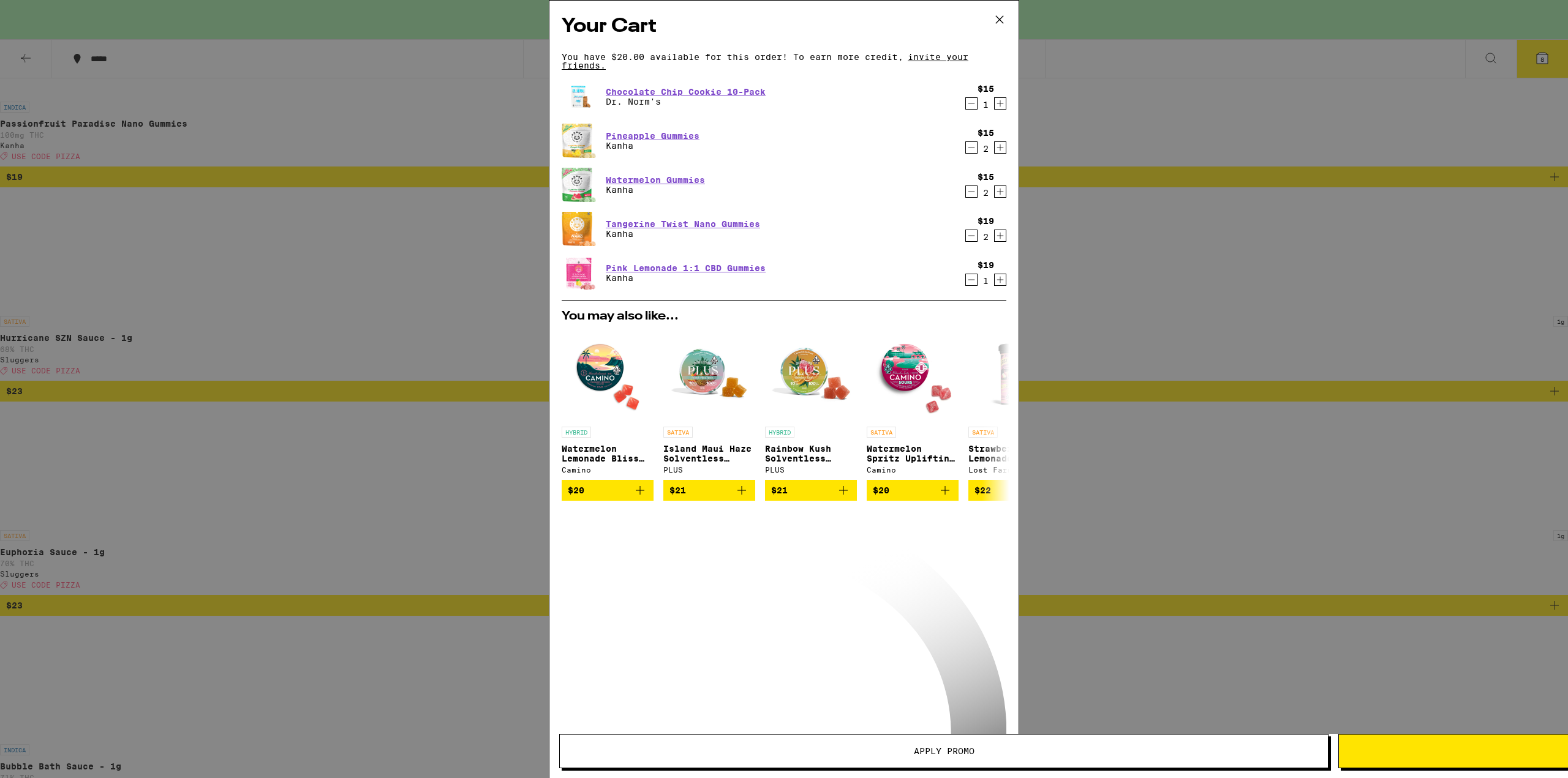
click at [810, 240] on icon "Increment" at bounding box center [1000, 235] width 7 height 7
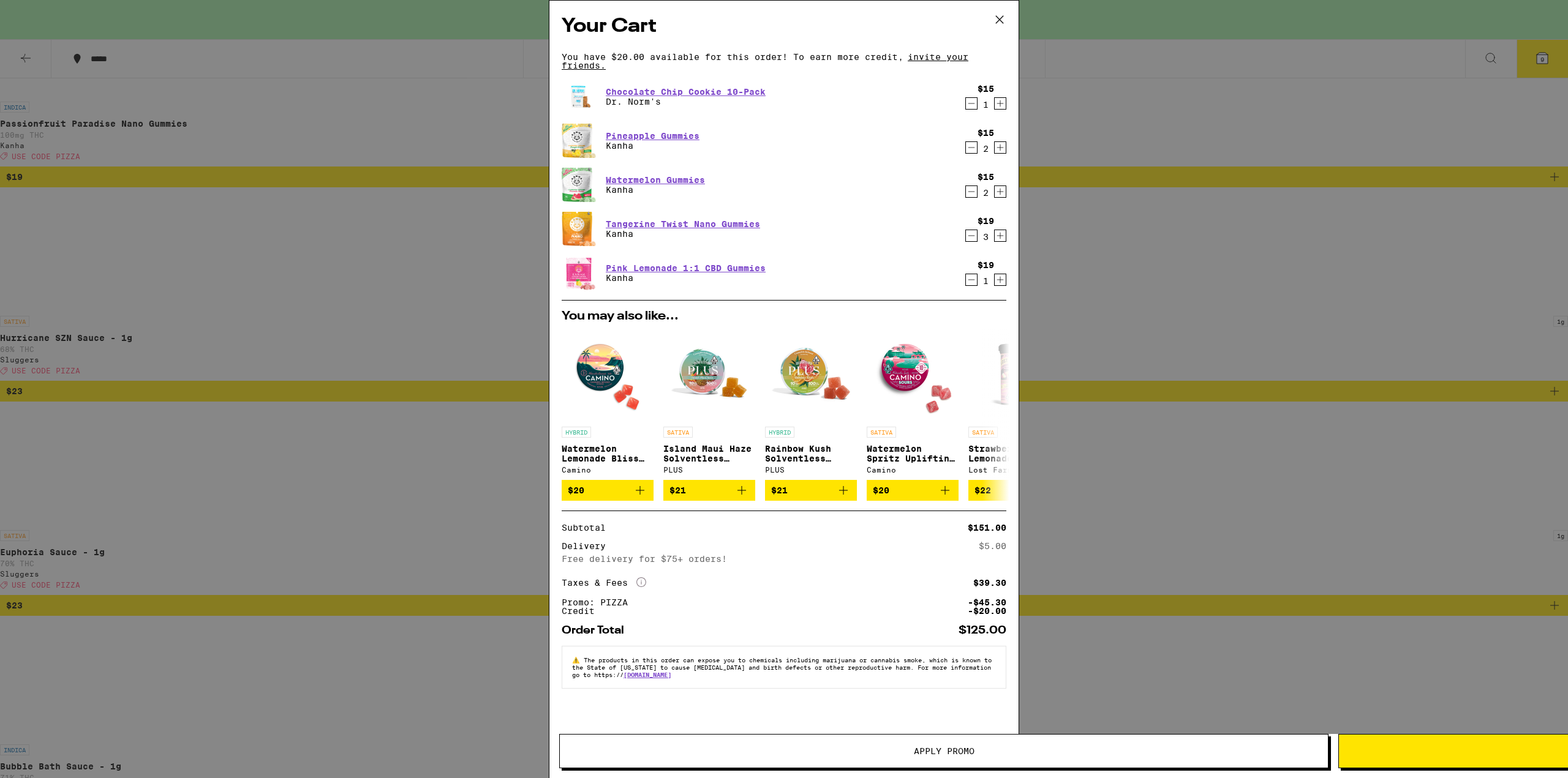
click at [810, 199] on icon "Decrement" at bounding box center [971, 192] width 11 height 15
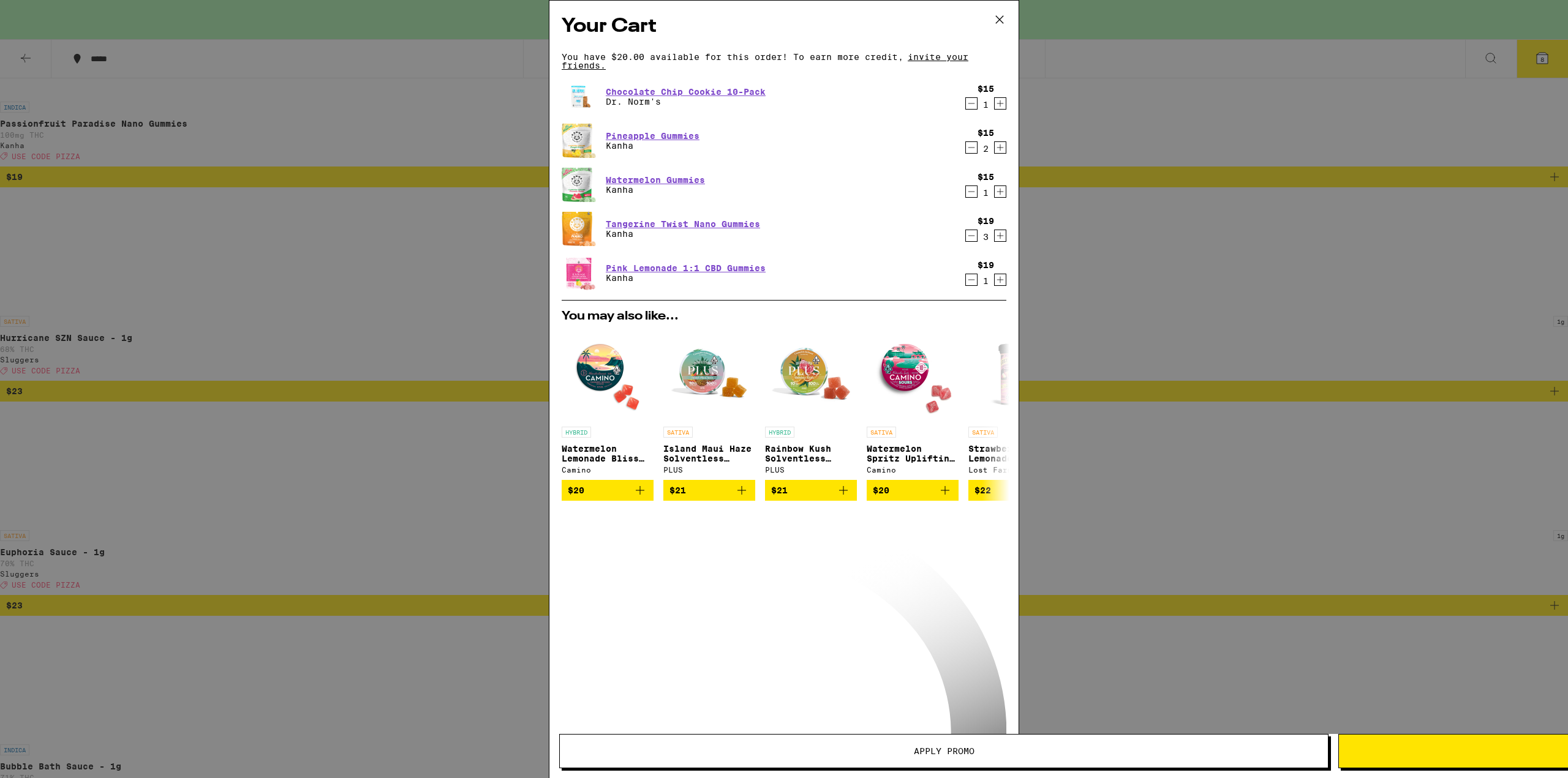
click at [810, 108] on icon "Increment" at bounding box center [1000, 104] width 11 height 15
click at [810, 194] on icon "Increment" at bounding box center [1000, 192] width 7 height 7
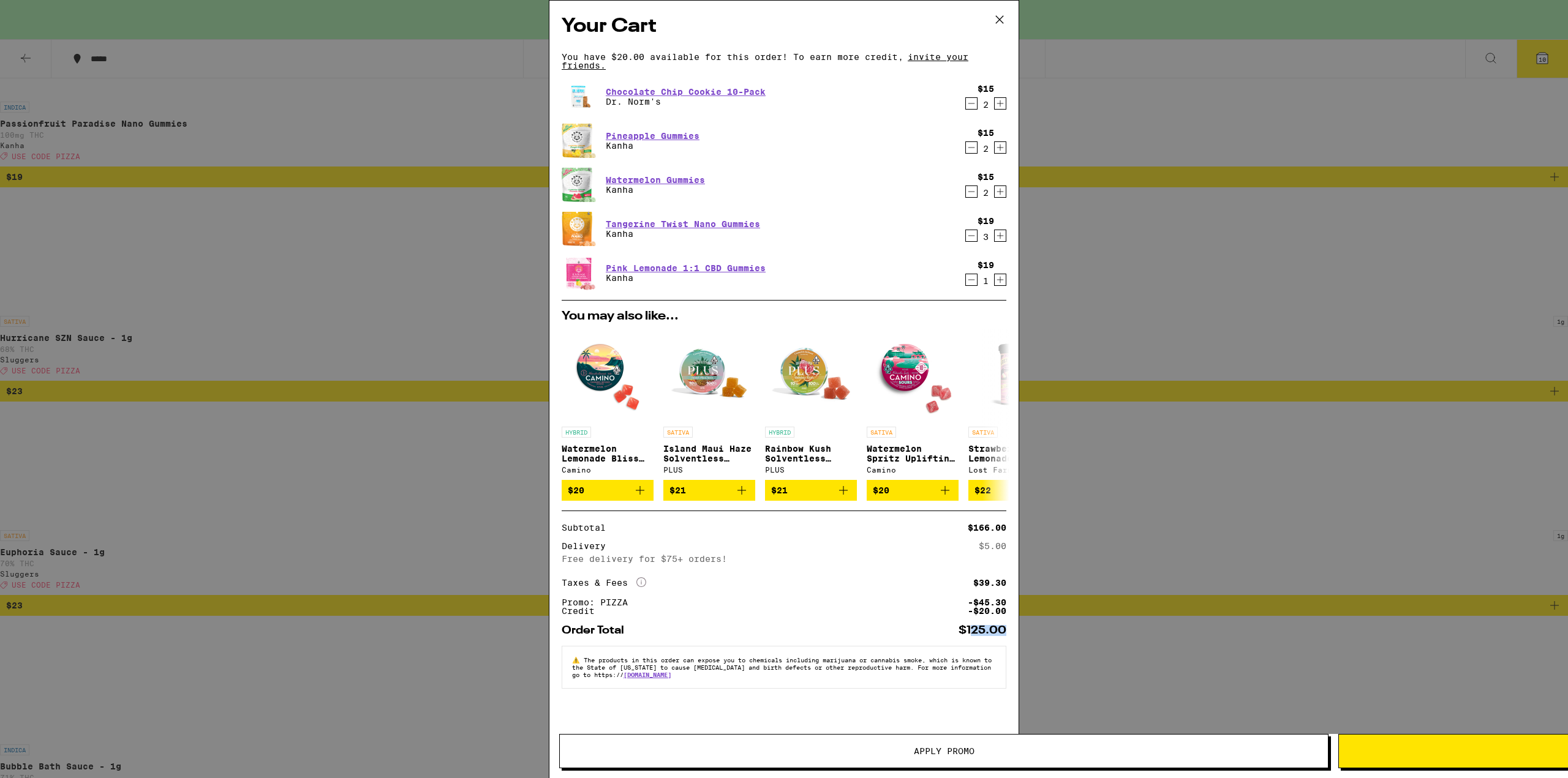
drag, startPoint x: 974, startPoint y: 647, endPoint x: 1041, endPoint y: 649, distance: 67.0
click at [810, 649] on div "Your Cart You have $20.00 available for this order! To earn more credit, invite…" at bounding box center [784, 389] width 1568 height 778
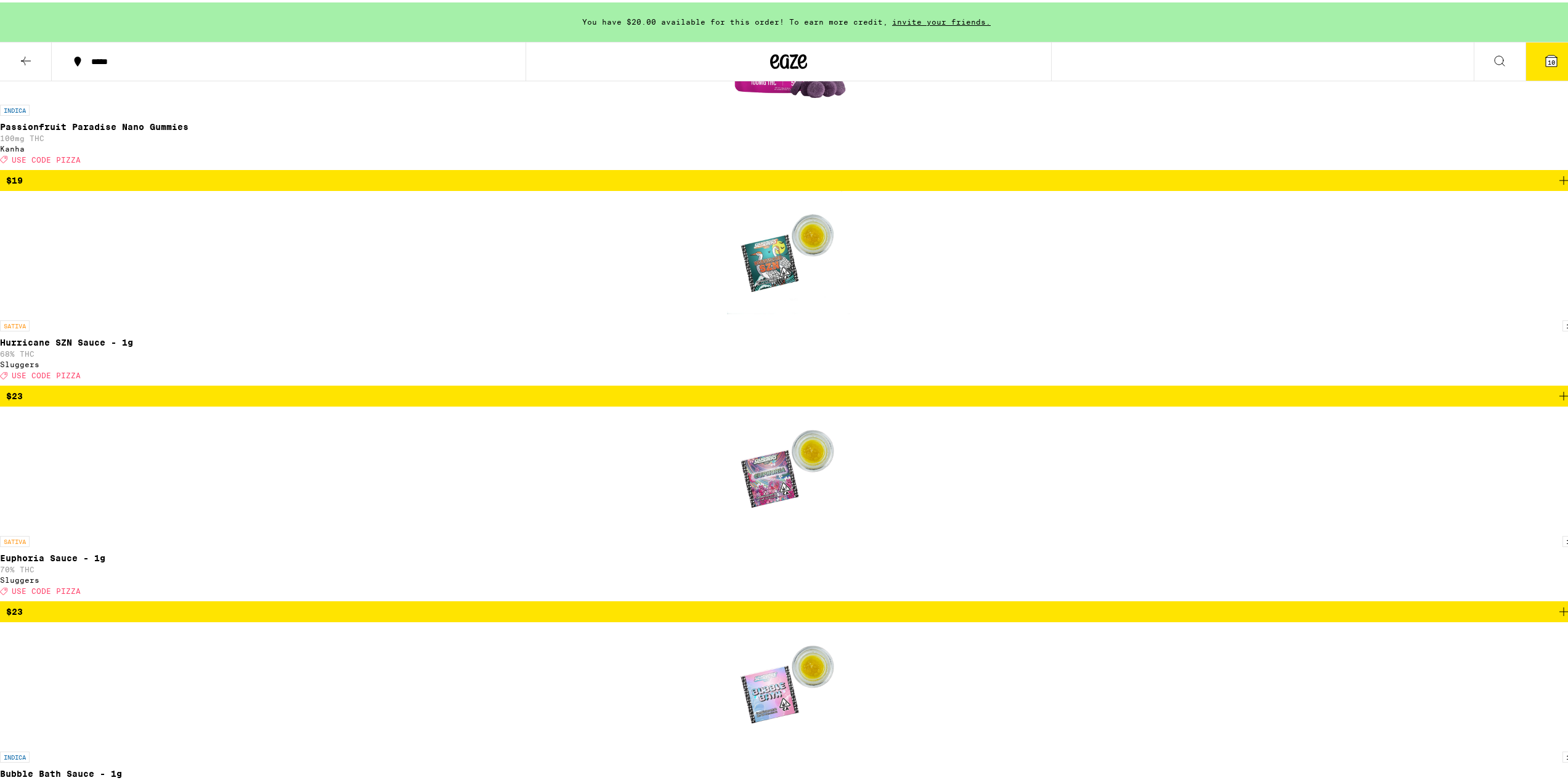
click at [815, 65] on icon at bounding box center [1552, 58] width 15 height 15
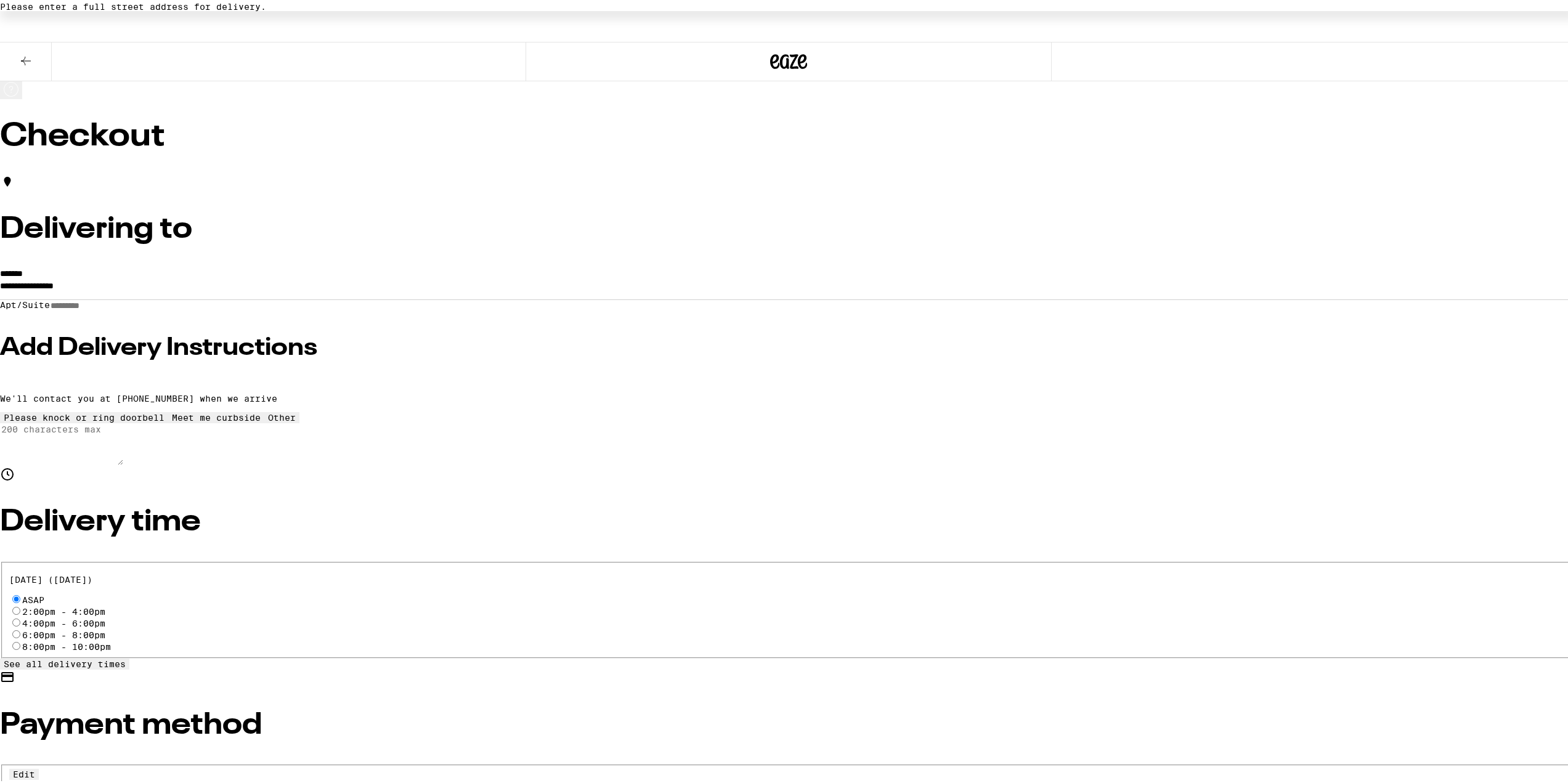
click at [495, 353] on h3 "Add Delivery Instructions" at bounding box center [789, 345] width 1578 height 25
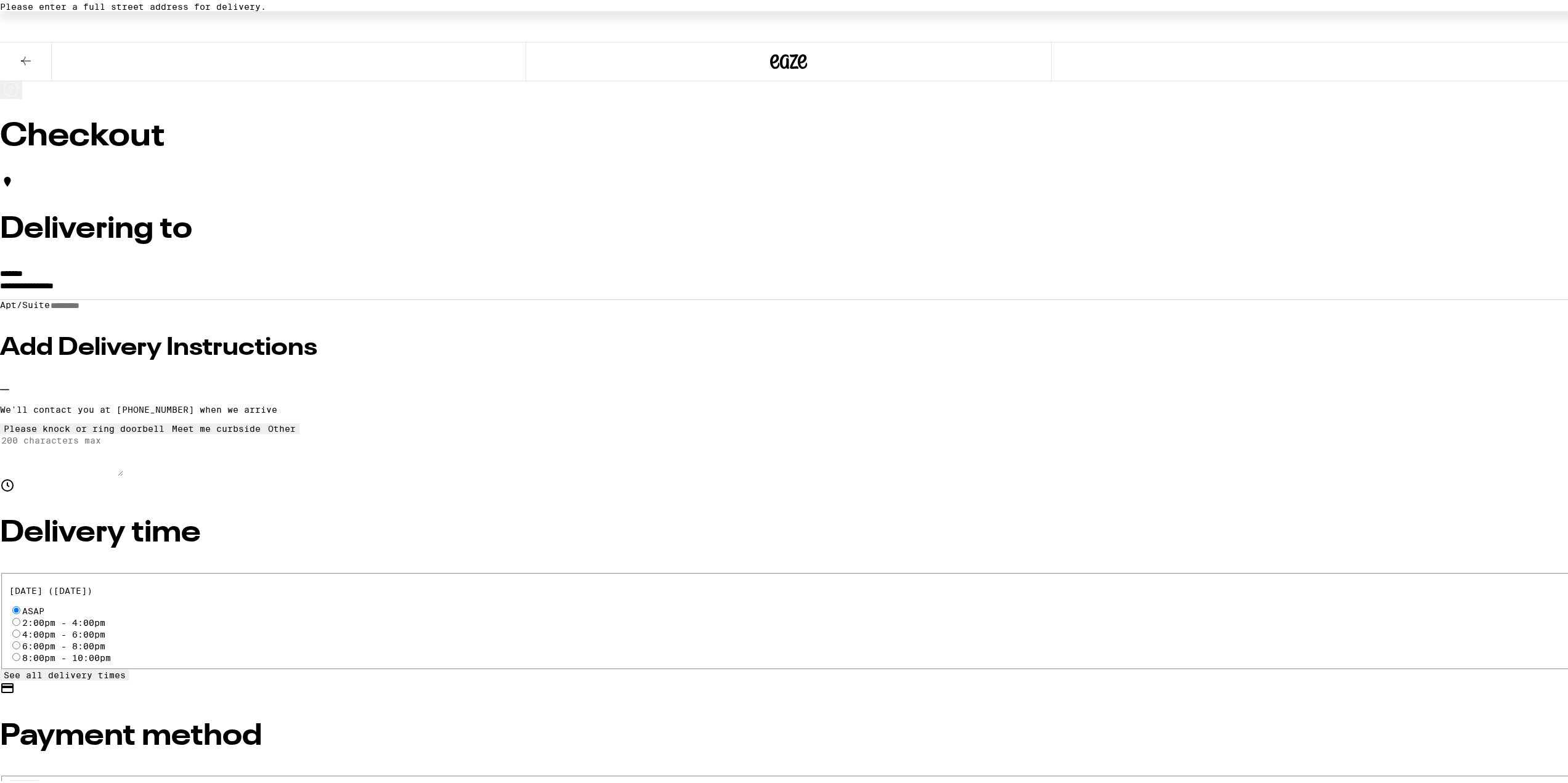
click at [296, 431] on div "Other" at bounding box center [282, 426] width 28 height 10
click at [123, 474] on textarea "Enter any other delivery instructions you want driver to know" at bounding box center [61, 453] width 123 height 42
type textarea "Call me when you arrive at the leasing office"
click at [494, 276] on input "**********" at bounding box center [789, 287] width 1578 height 21
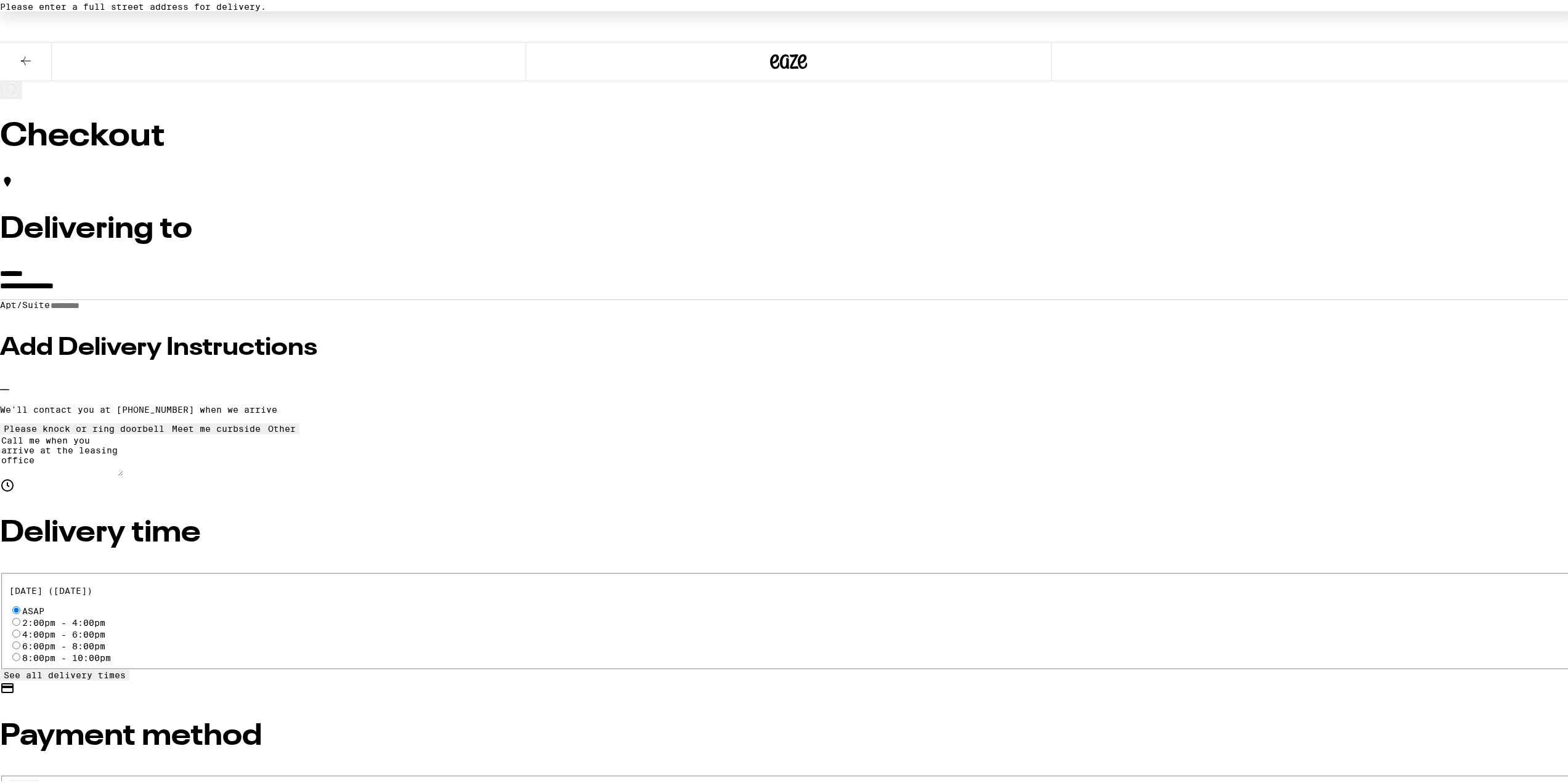
click at [494, 276] on input "**********" at bounding box center [789, 287] width 1578 height 21
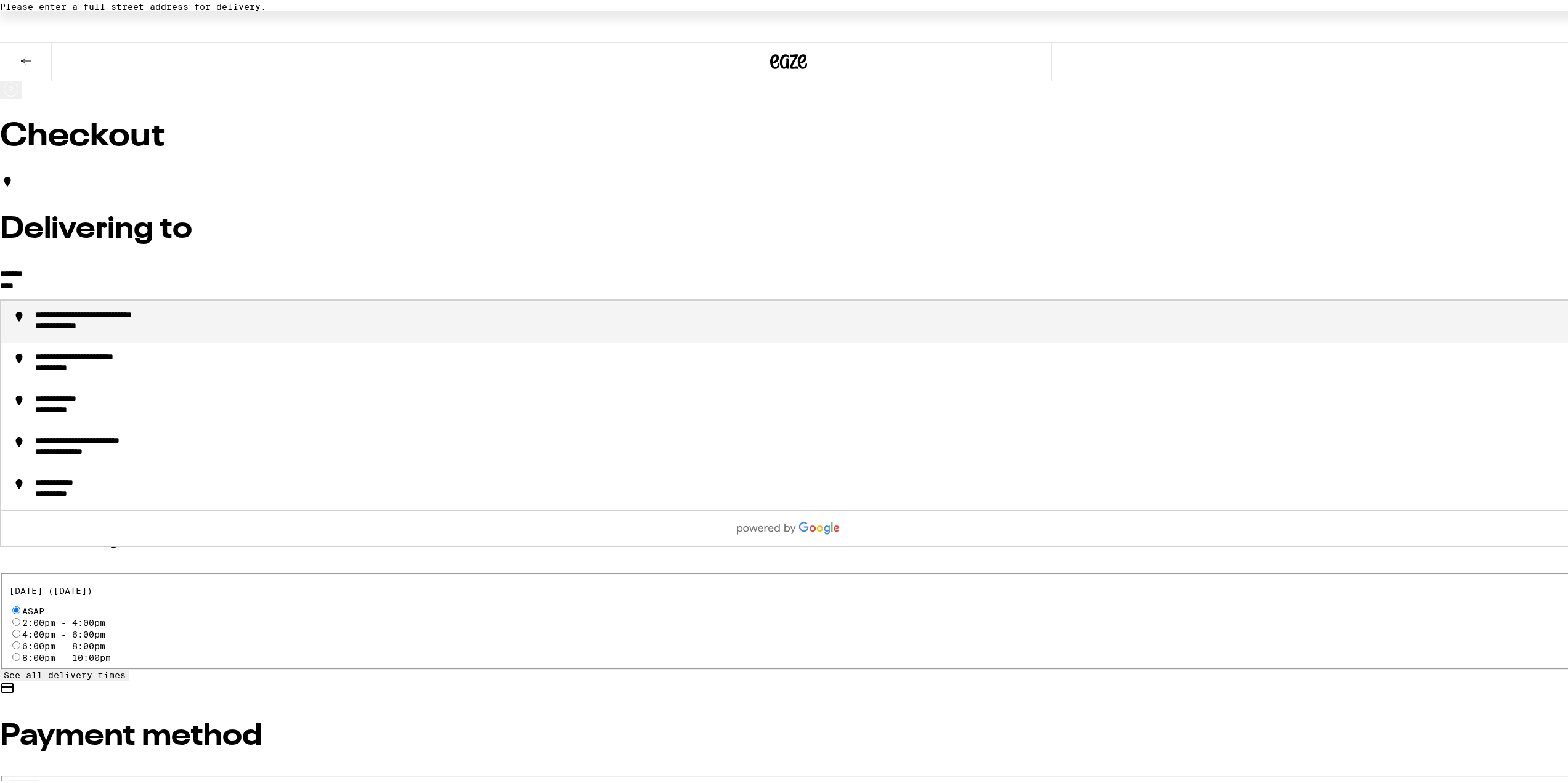
click at [208, 318] on div "**********" at bounding box center [121, 313] width 173 height 11
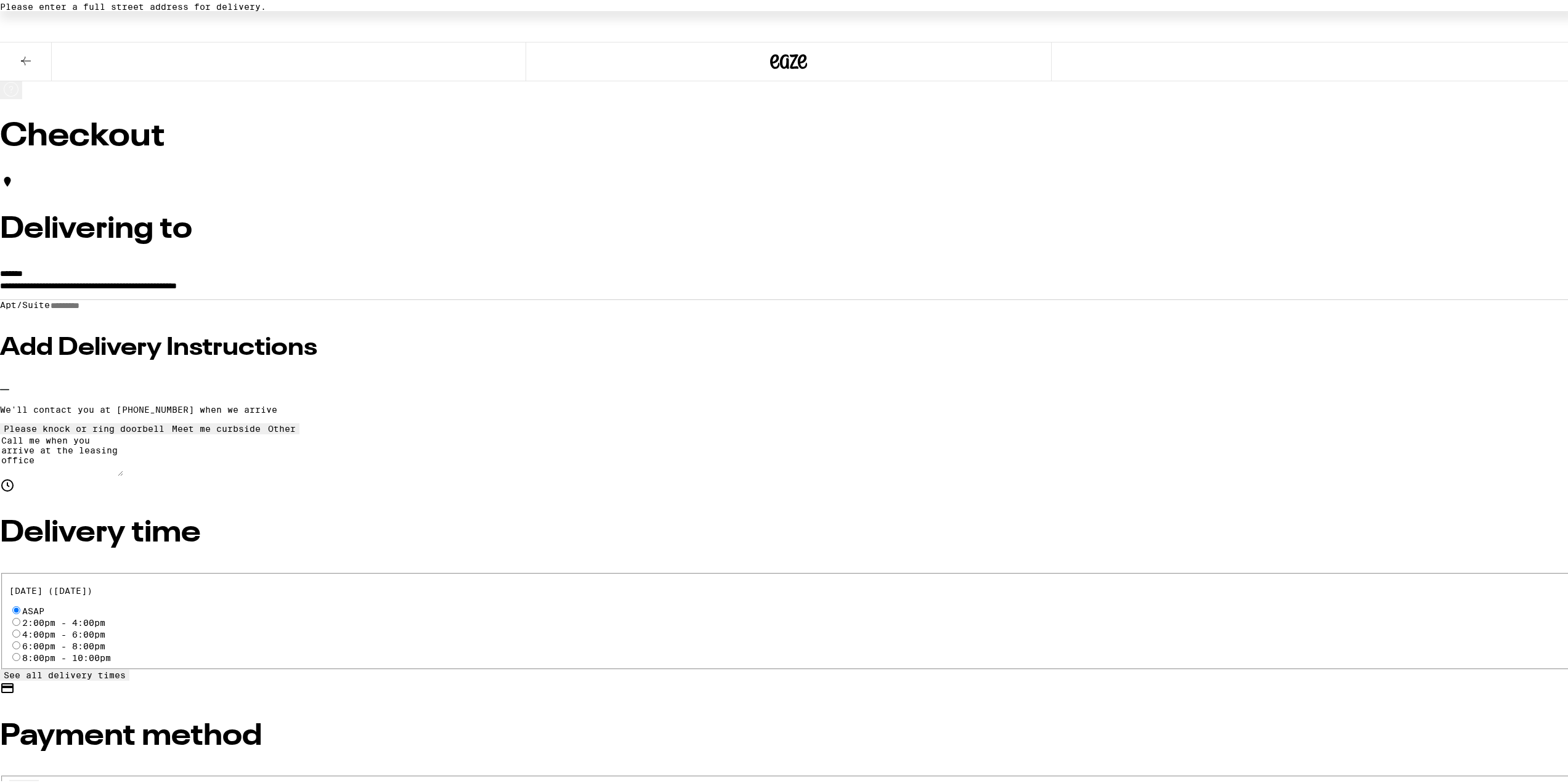
type input "**********"
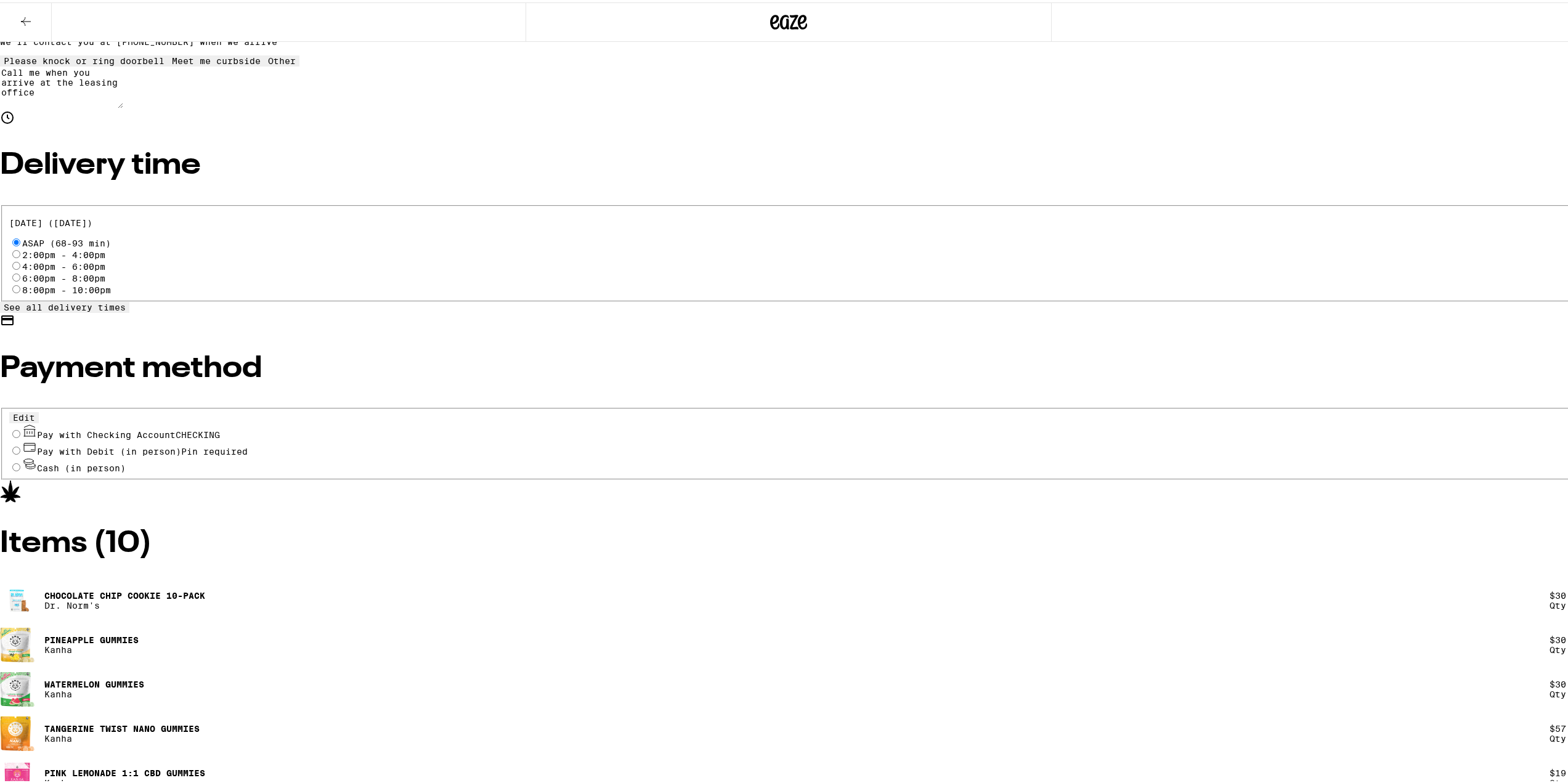
scroll to position [329, 0]
click at [20, 452] on input "Pay with Debit (in person) Pin required" at bounding box center [16, 448] width 8 height 8
radio input "true"
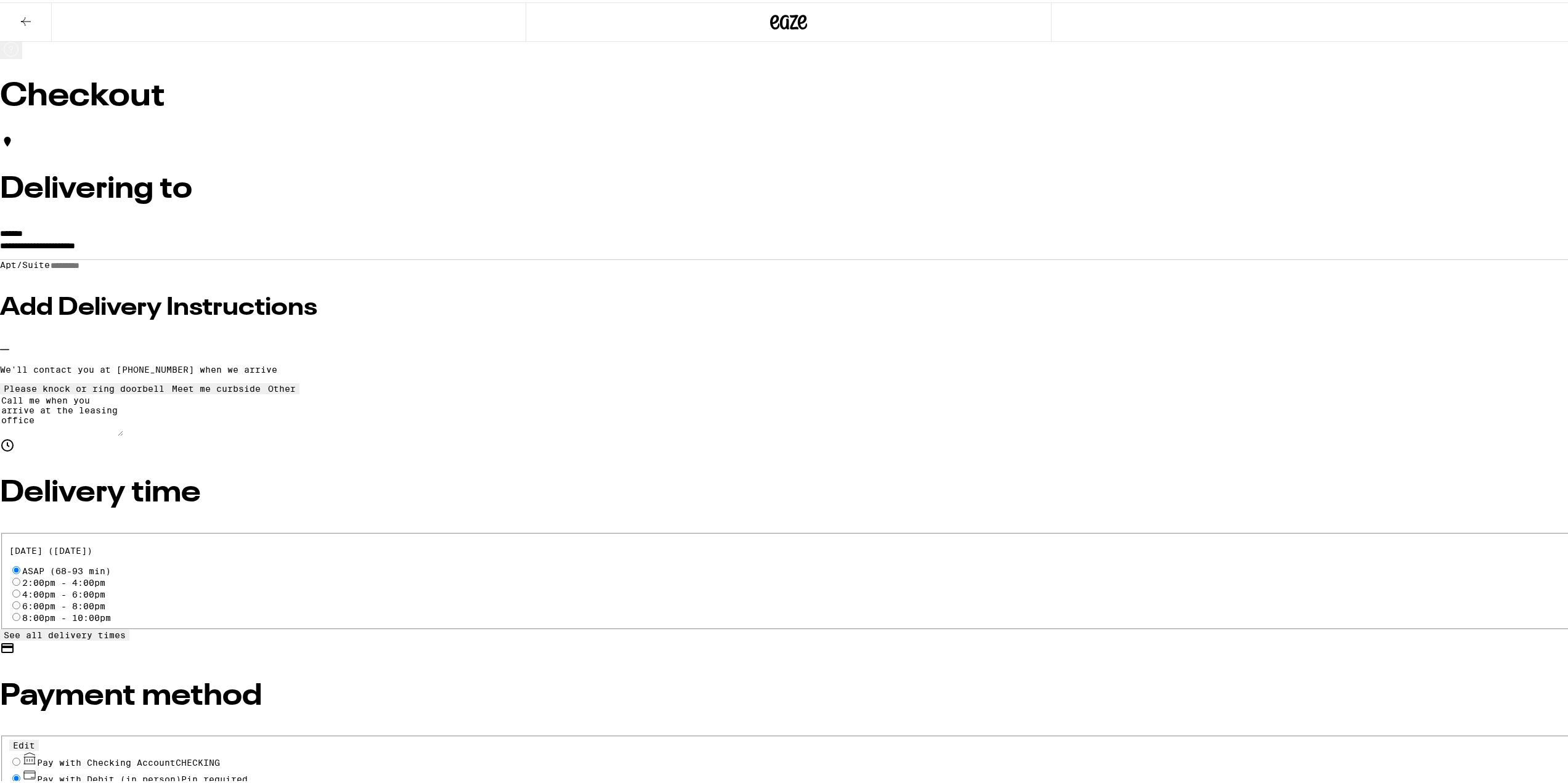
scroll to position [0, 0]
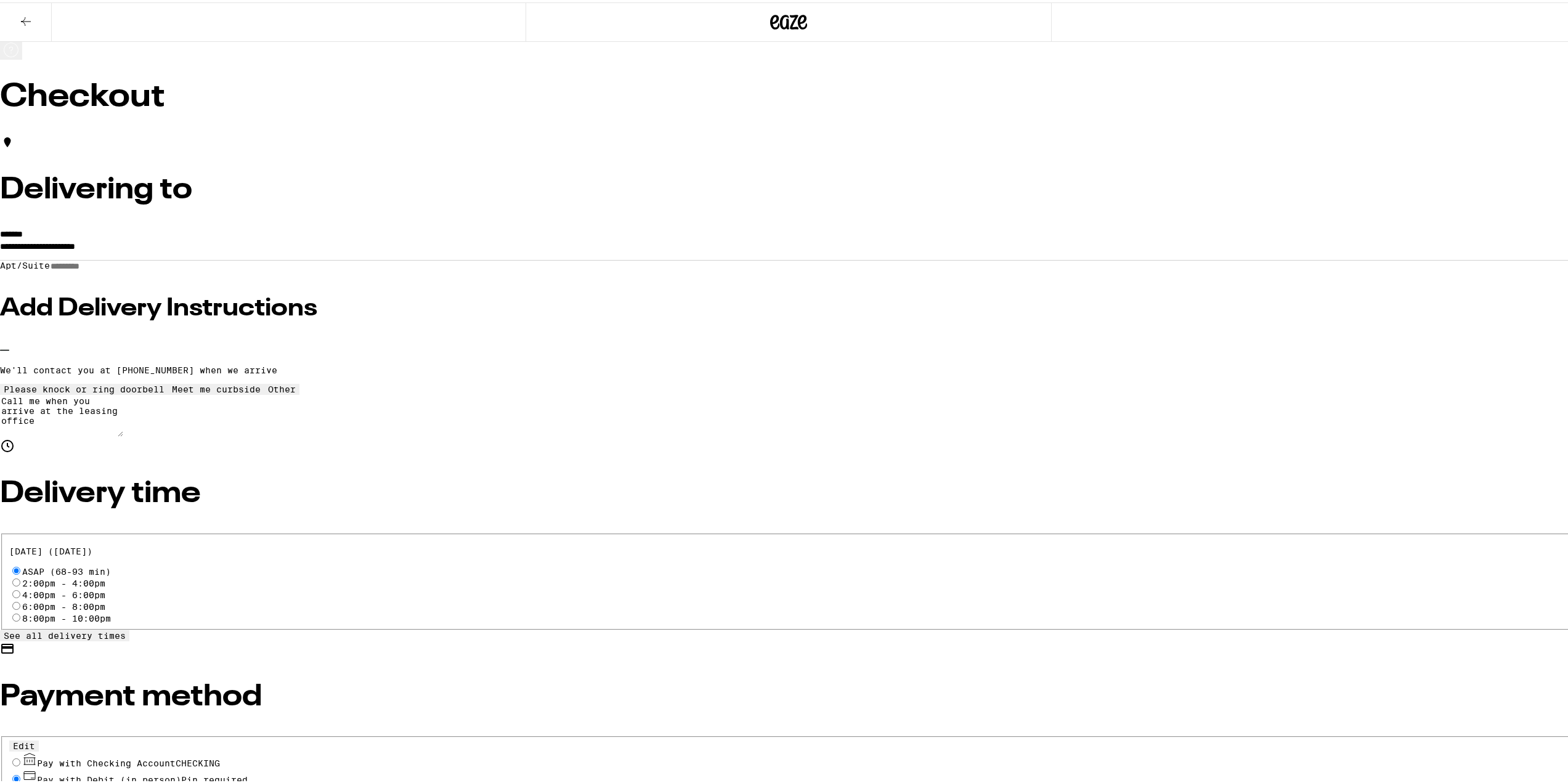
drag, startPoint x: 914, startPoint y: 377, endPoint x: 903, endPoint y: 374, distance: 11.4
type input "20"
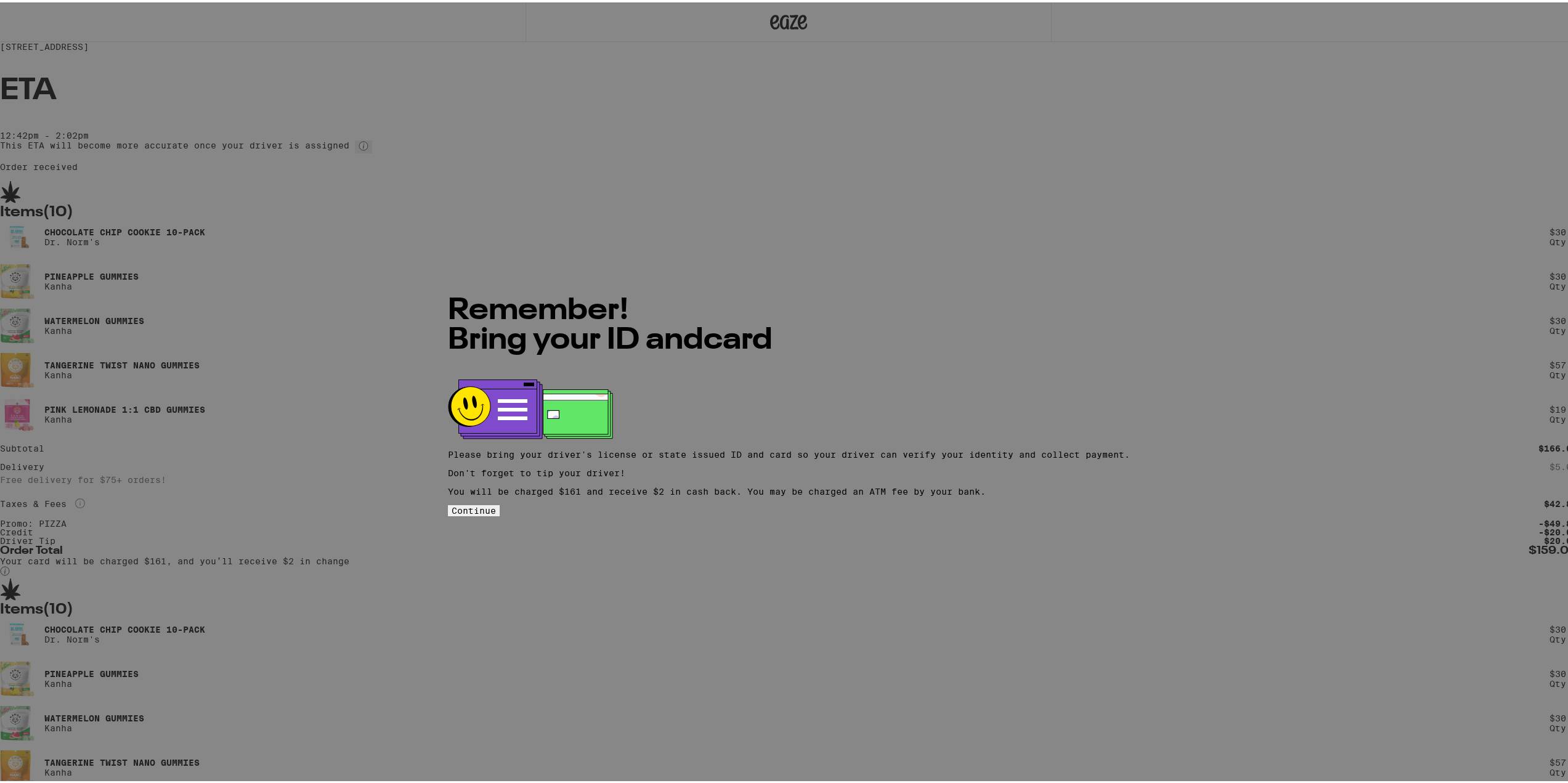
click at [496, 505] on span "Continue" at bounding box center [474, 508] width 44 height 10
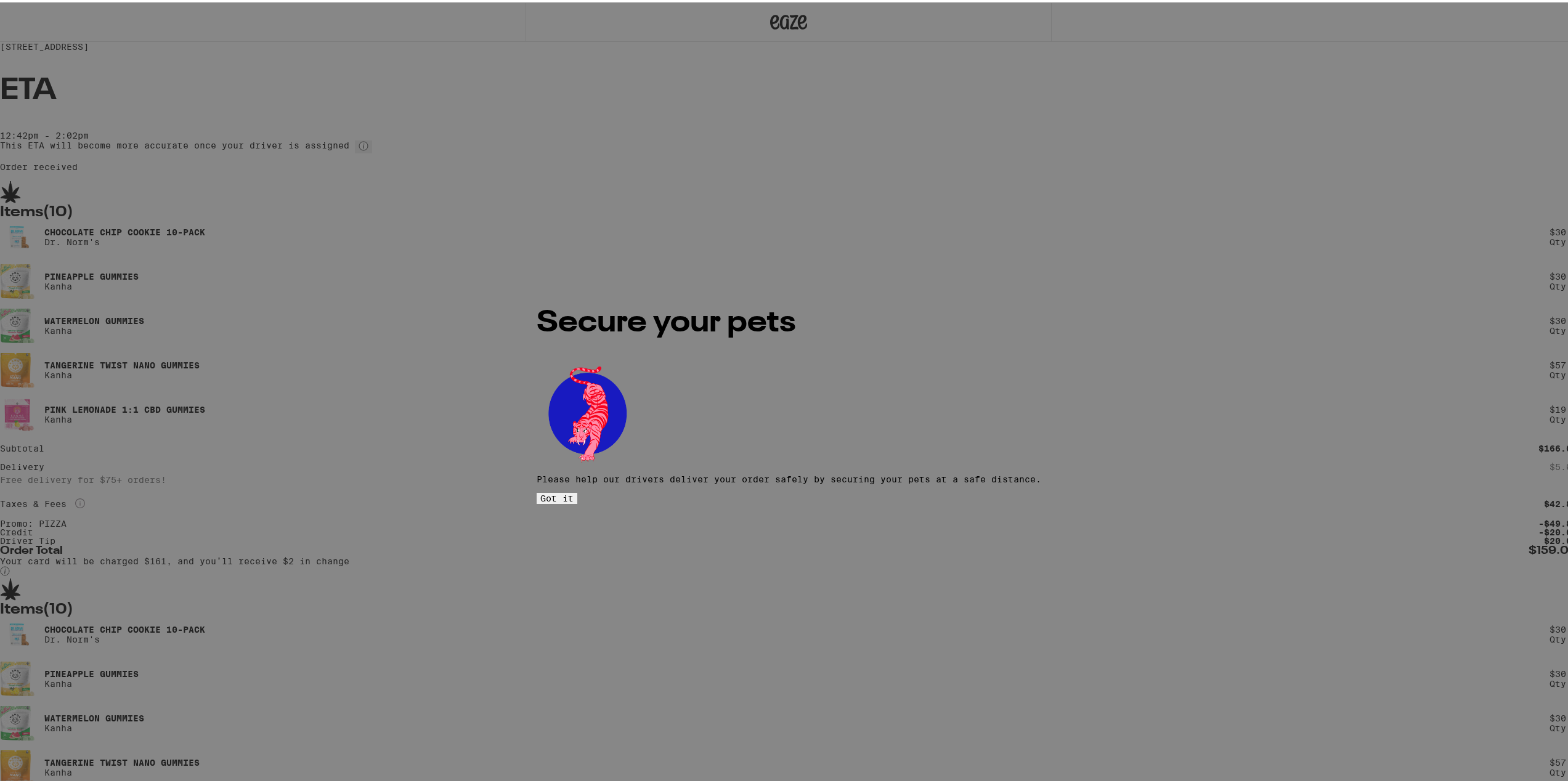
click at [574, 491] on span "Got it" at bounding box center [557, 495] width 34 height 10
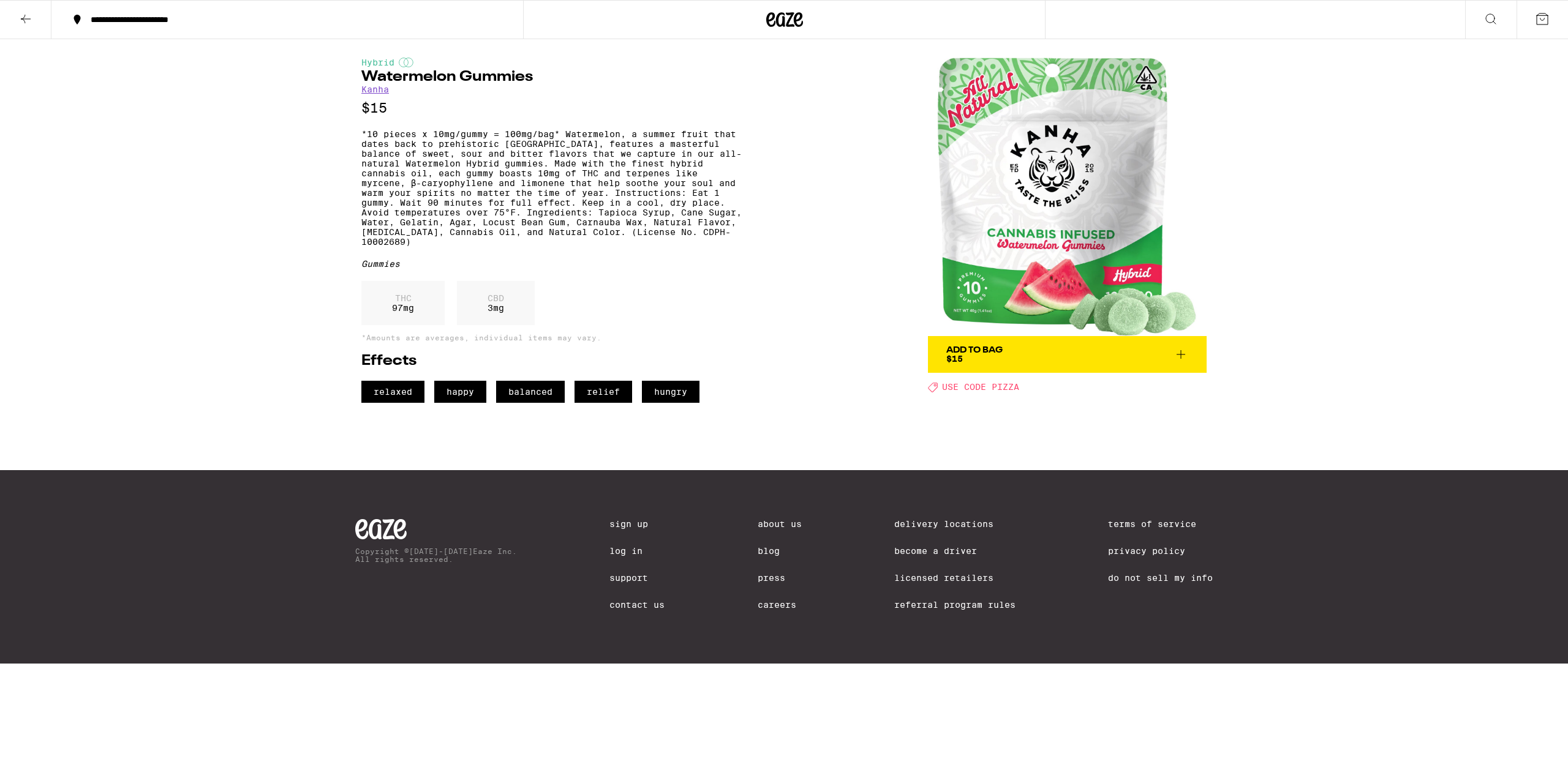
click at [800, 362] on div "Add To Bag $15" at bounding box center [975, 354] width 56 height 17
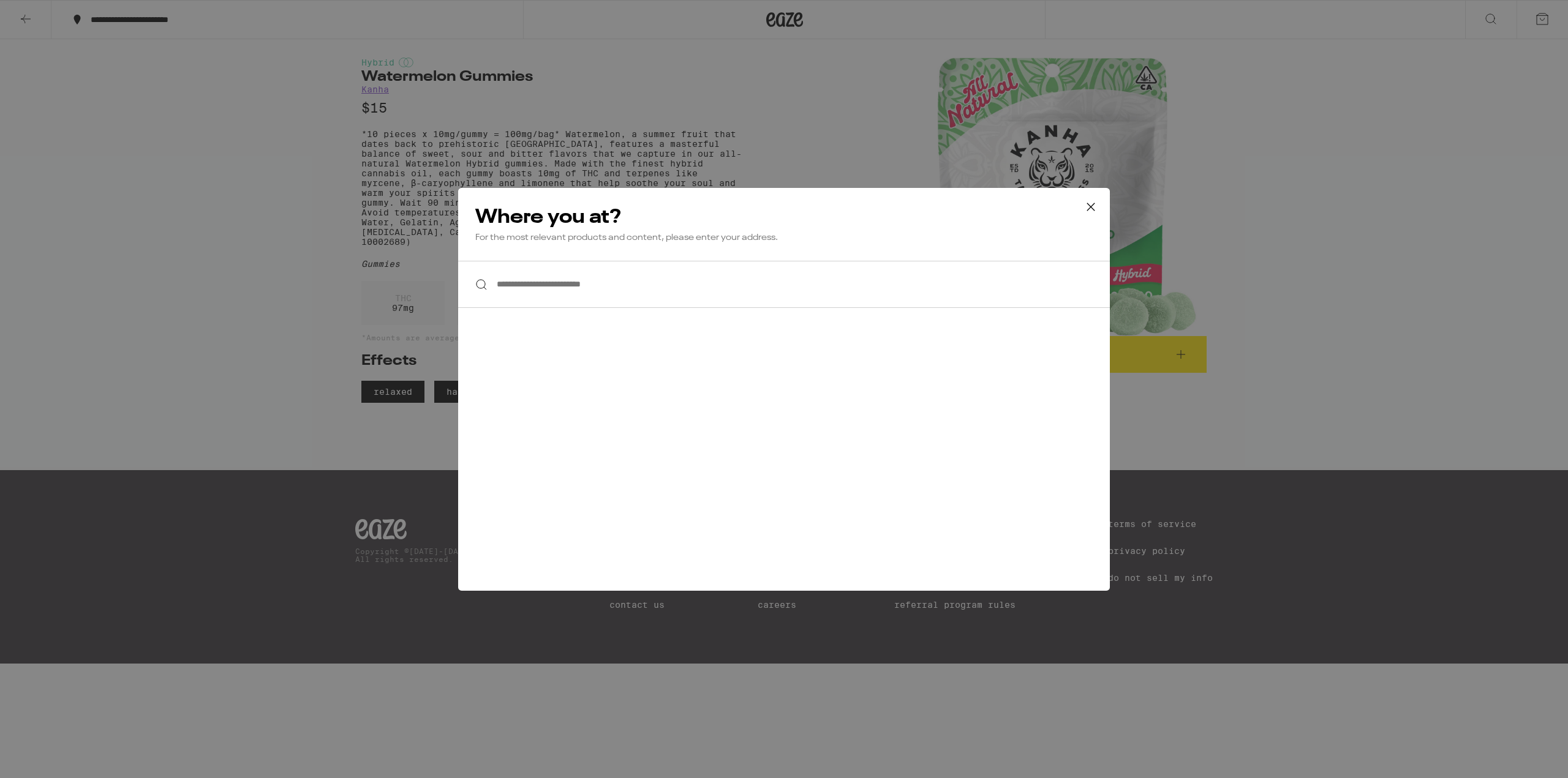
click at [800, 208] on icon at bounding box center [1091, 206] width 19 height 19
